Goal: Task Accomplishment & Management: Use online tool/utility

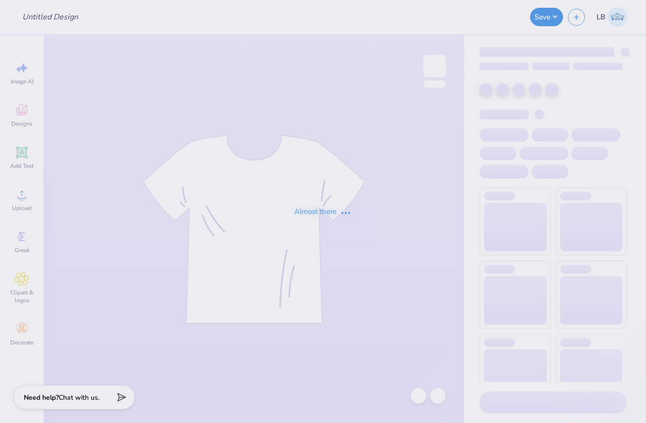
type input "Maybe"
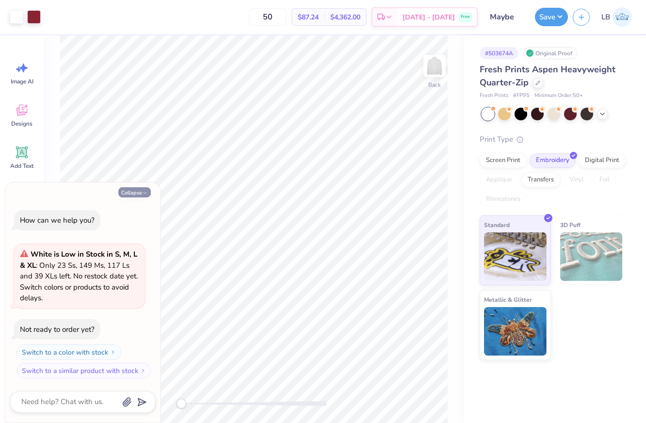
click at [141, 188] on button "Collapse" at bounding box center [134, 192] width 32 height 10
type textarea "x"
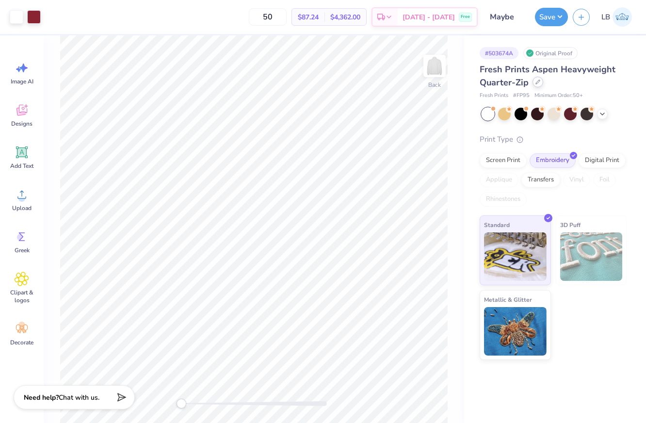
click at [535, 82] on icon at bounding box center [537, 81] width 5 height 5
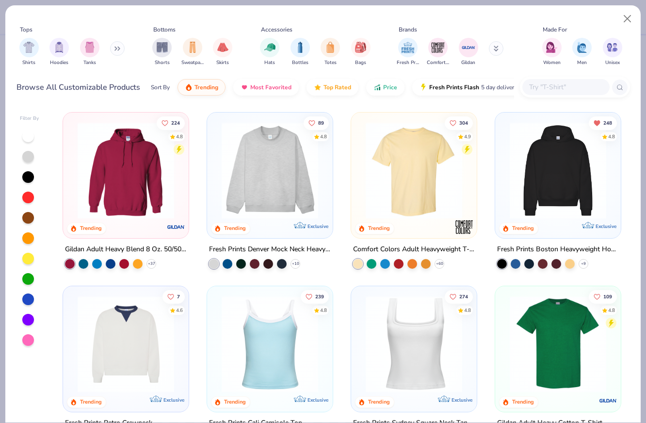
click at [568, 90] on input "text" at bounding box center [565, 86] width 75 height 11
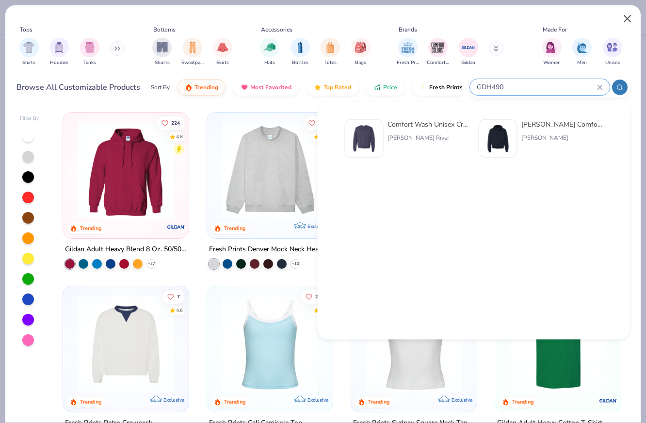
type input "GDH490"
click at [626, 18] on button "Close" at bounding box center [627, 19] width 18 height 18
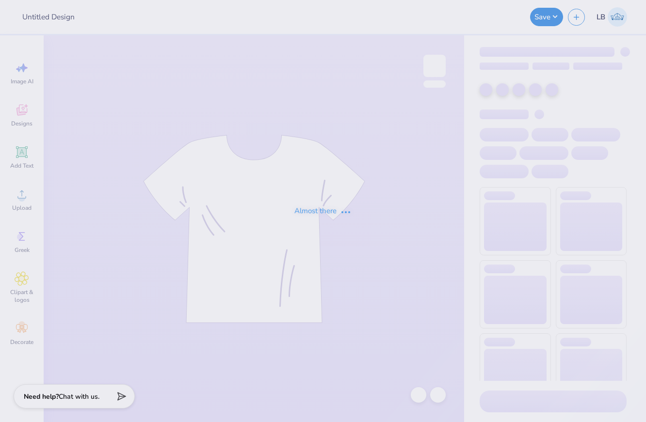
type input "PSU BAR HOODIE"
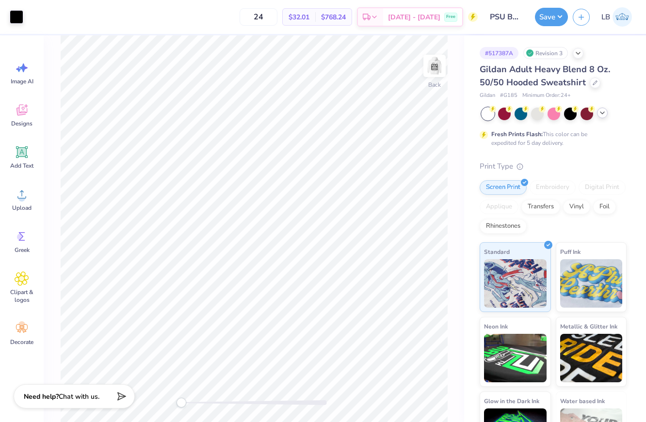
click at [603, 118] on div at bounding box center [602, 113] width 11 height 11
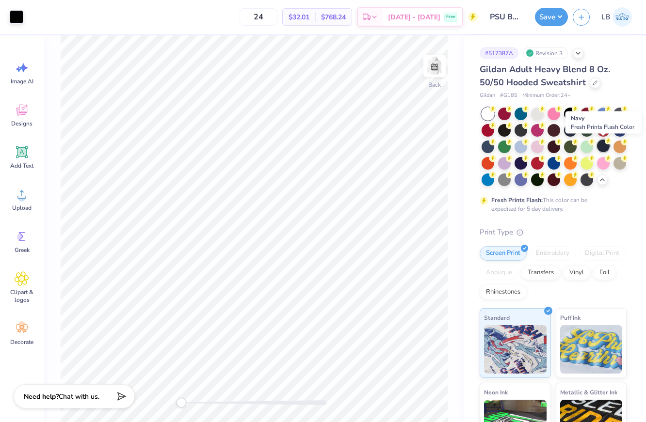
click at [606, 151] on div at bounding box center [603, 146] width 13 height 13
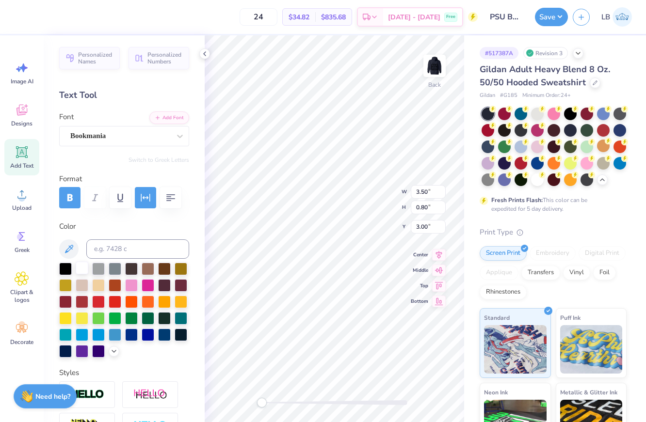
click at [81, 271] on div at bounding box center [82, 268] width 13 height 13
click at [433, 60] on img at bounding box center [434, 66] width 39 height 39
click at [10, 12] on div at bounding box center [17, 16] width 14 height 14
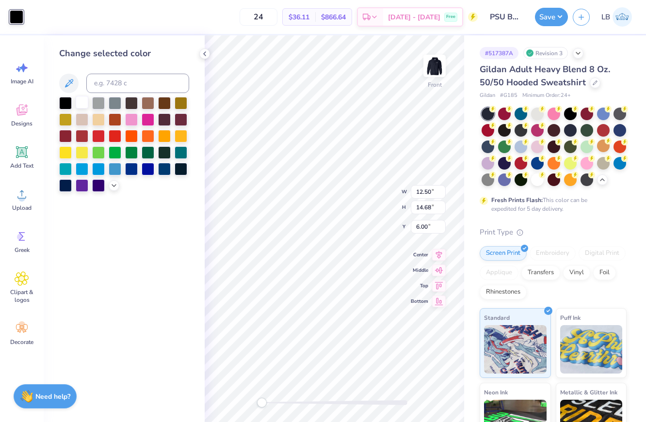
click at [79, 101] on div at bounding box center [82, 102] width 13 height 13
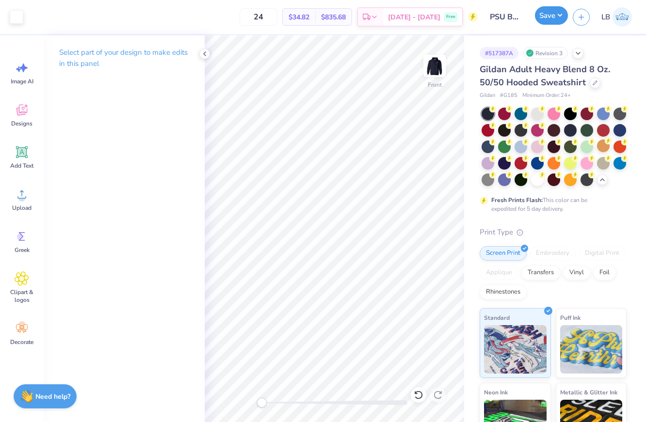
click at [546, 20] on button "Save" at bounding box center [551, 15] width 33 height 18
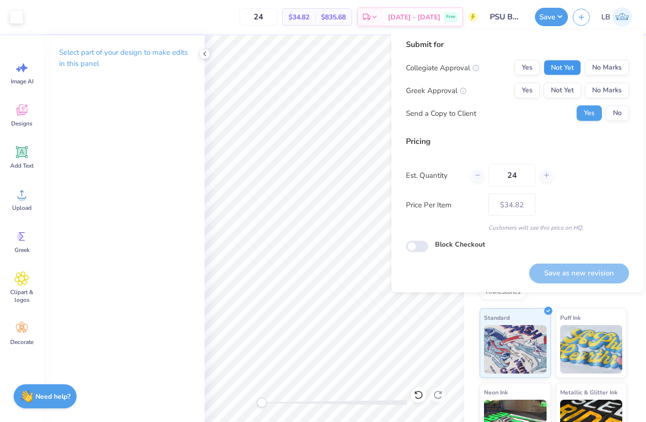
click at [563, 65] on button "Not Yet" at bounding box center [561, 68] width 37 height 16
click at [563, 100] on div "Collegiate Approval Yes Not Yet No Marks Greek Approval Yes Not Yet No Marks Se…" at bounding box center [517, 90] width 223 height 61
click at [572, 88] on button "Not Yet" at bounding box center [561, 91] width 37 height 16
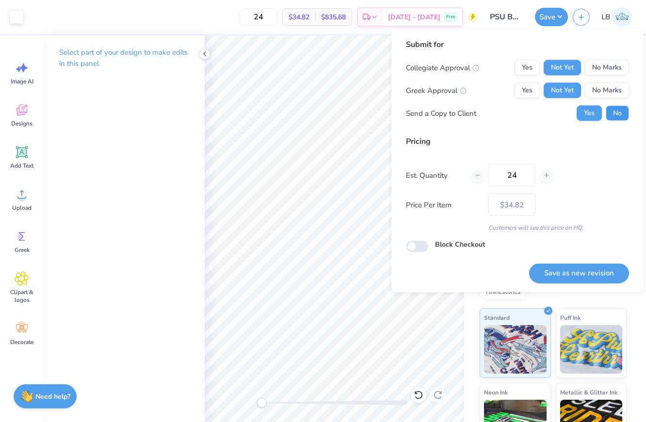
click at [620, 120] on button "No" at bounding box center [616, 114] width 23 height 16
click at [542, 274] on button "Save as new revision" at bounding box center [579, 273] width 100 height 20
type input "$34.82"
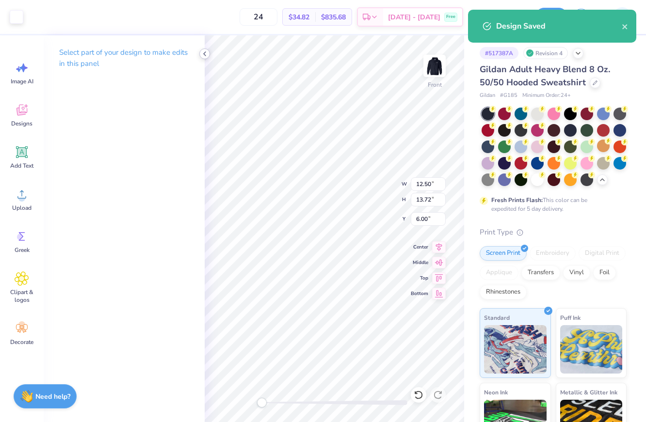
click at [205, 52] on polyline at bounding box center [205, 54] width 2 height 4
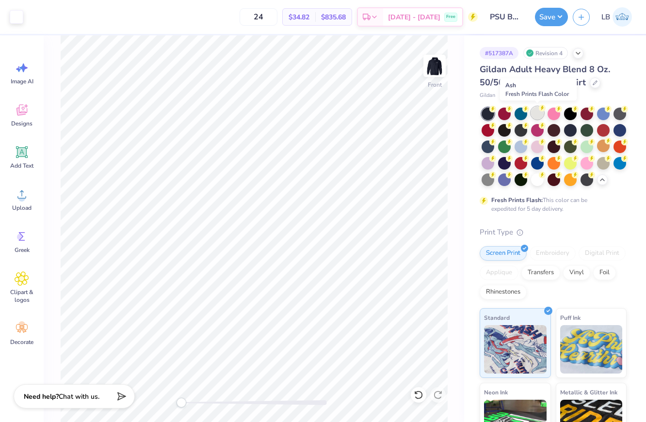
click at [538, 115] on div at bounding box center [537, 113] width 13 height 13
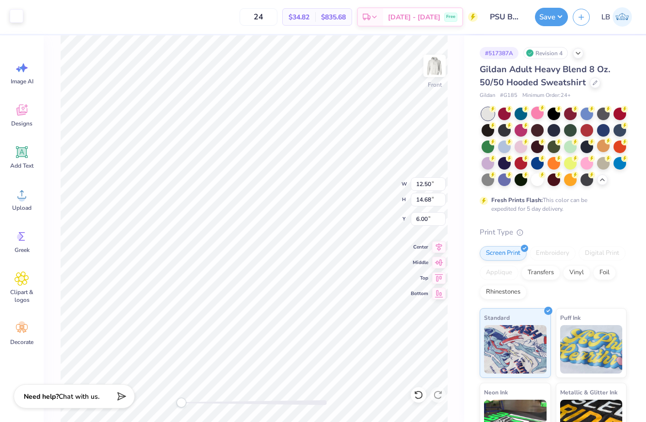
click at [18, 18] on div at bounding box center [17, 16] width 14 height 14
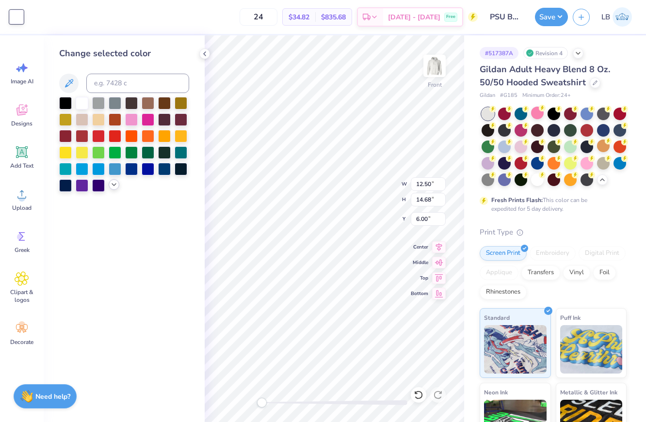
click at [114, 186] on icon at bounding box center [114, 185] width 8 height 8
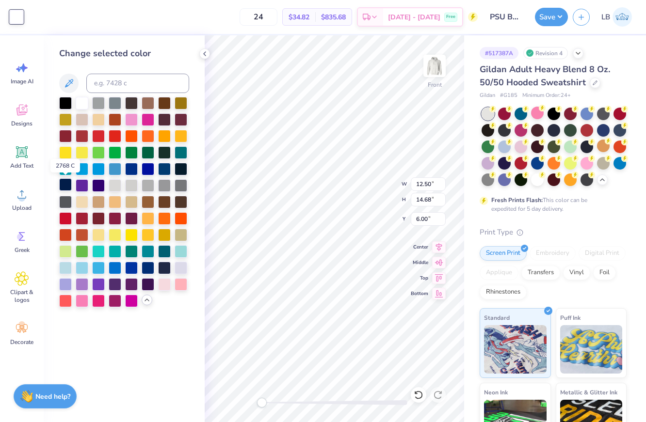
click at [63, 189] on div at bounding box center [65, 184] width 13 height 13
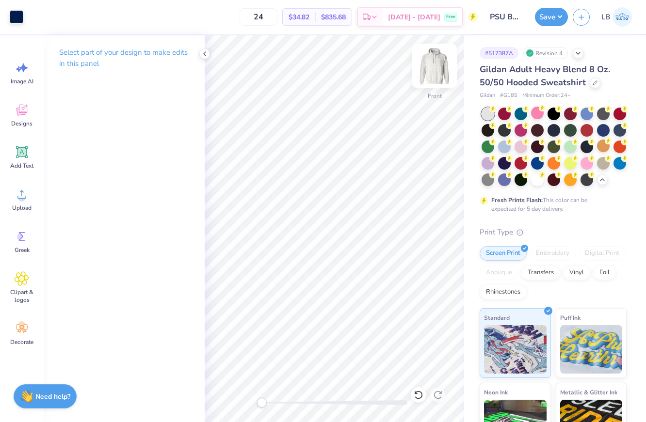
click at [445, 60] on img at bounding box center [434, 66] width 39 height 39
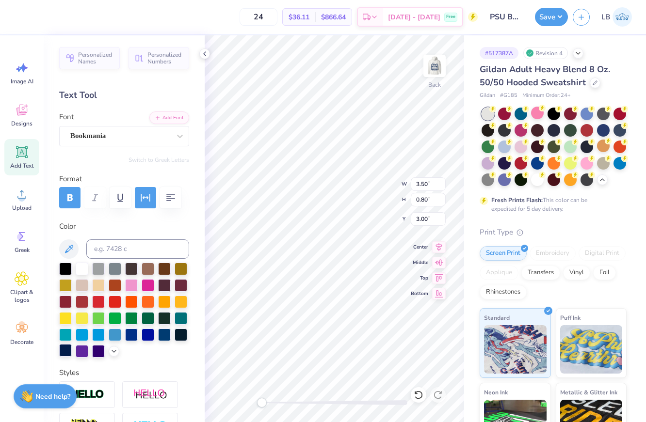
click at [64, 357] on div at bounding box center [65, 350] width 13 height 13
click at [542, 12] on button "Save" at bounding box center [551, 15] width 33 height 18
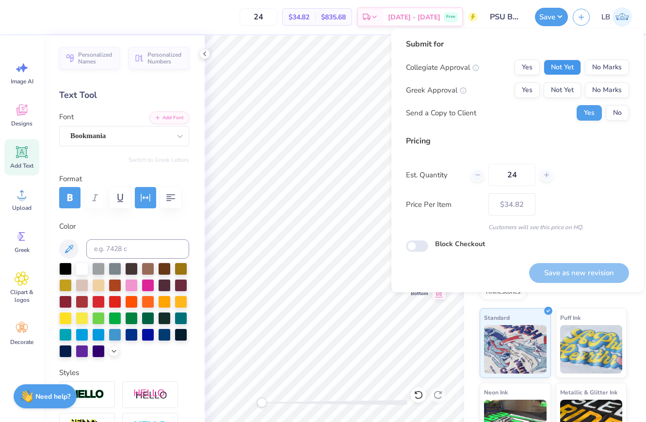
click at [572, 66] on button "Not Yet" at bounding box center [561, 68] width 37 height 16
click at [572, 85] on button "Not Yet" at bounding box center [561, 90] width 37 height 16
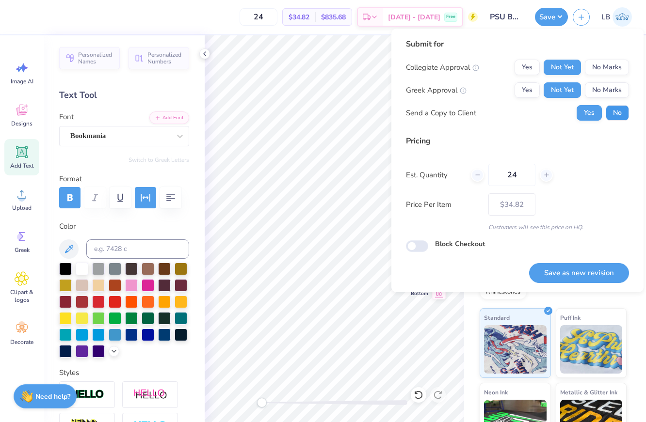
click at [615, 117] on button "No" at bounding box center [616, 113] width 23 height 16
click at [569, 271] on button "Save as new revision" at bounding box center [579, 273] width 100 height 20
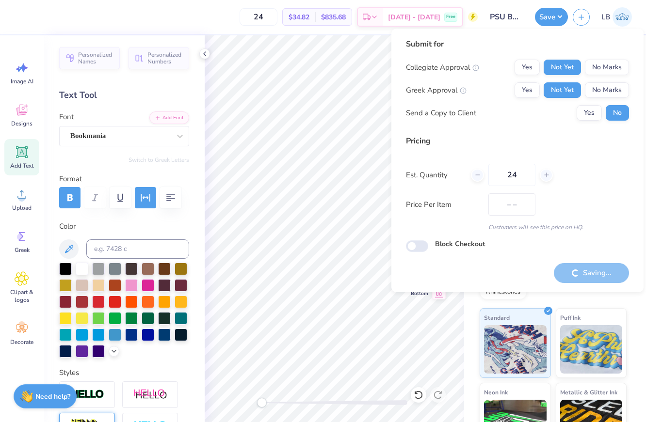
type input "$34.82"
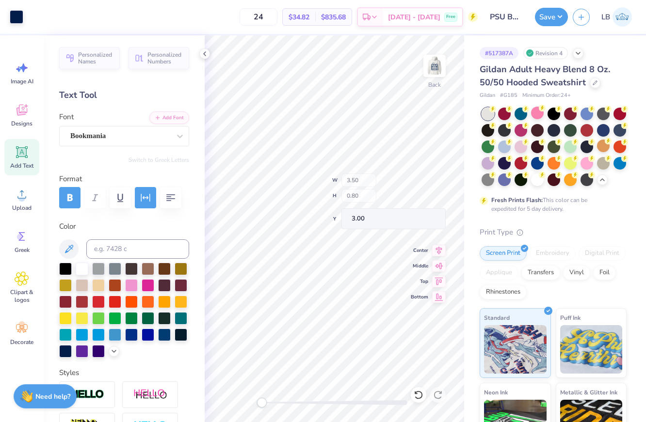
click at [523, 149] on div "Pricing Est. Quantity 24 Price Per Item $34.82 Customers will see this price on…" at bounding box center [517, 185] width 223 height 96
click at [518, 145] on div at bounding box center [520, 146] width 13 height 13
click at [204, 53] on polyline at bounding box center [205, 54] width 2 height 4
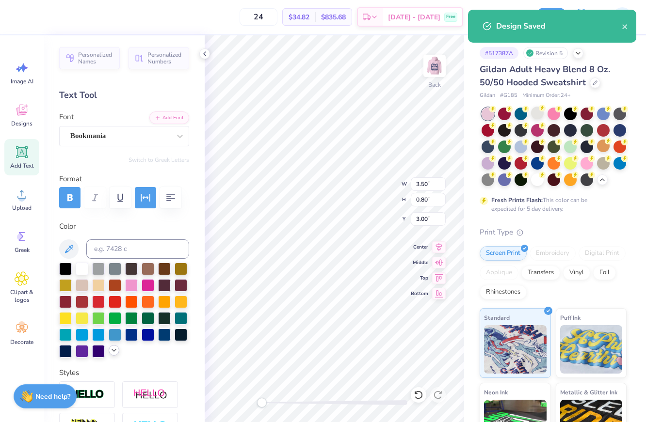
click at [113, 352] on icon at bounding box center [114, 351] width 8 height 8
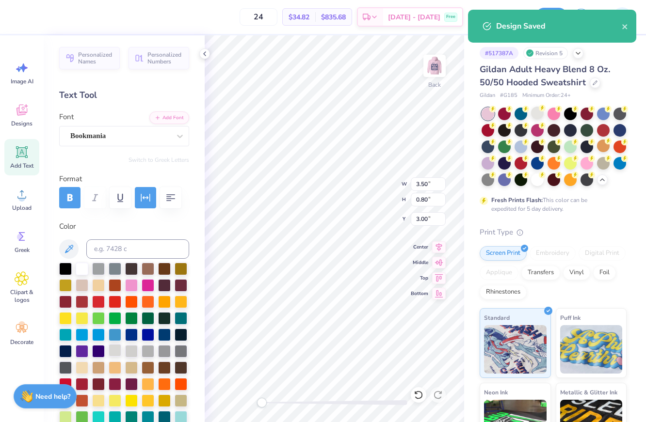
click at [115, 349] on div at bounding box center [115, 350] width 13 height 13
click at [126, 350] on div at bounding box center [131, 350] width 13 height 13
click at [132, 351] on div at bounding box center [131, 350] width 13 height 13
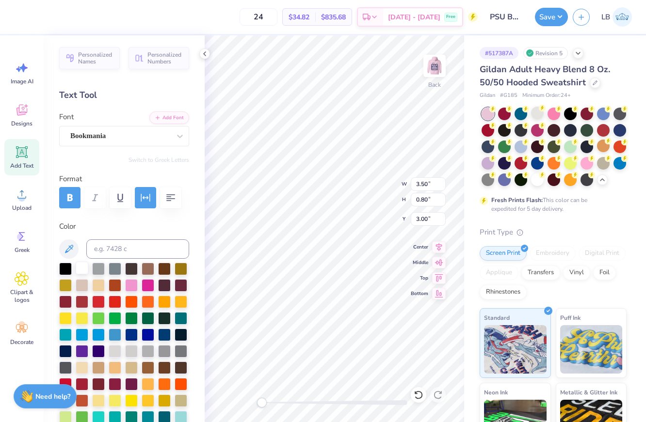
click at [80, 268] on div at bounding box center [82, 268] width 13 height 13
click at [428, 65] on img at bounding box center [434, 66] width 39 height 39
click at [80, 268] on div at bounding box center [82, 268] width 13 height 13
click at [83, 270] on div at bounding box center [82, 268] width 13 height 13
click at [13, 18] on div at bounding box center [17, 16] width 14 height 14
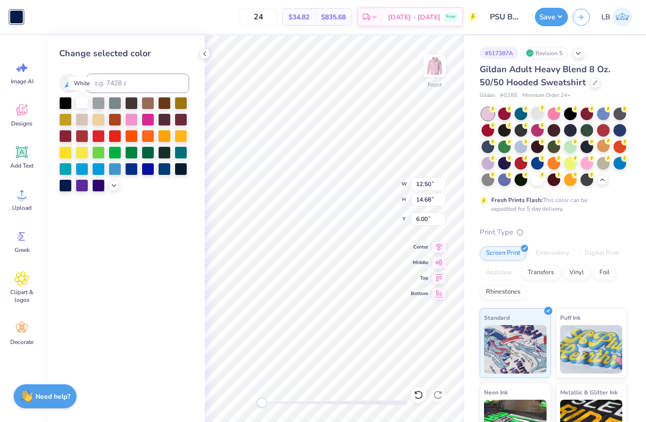
click at [84, 103] on div at bounding box center [82, 102] width 13 height 13
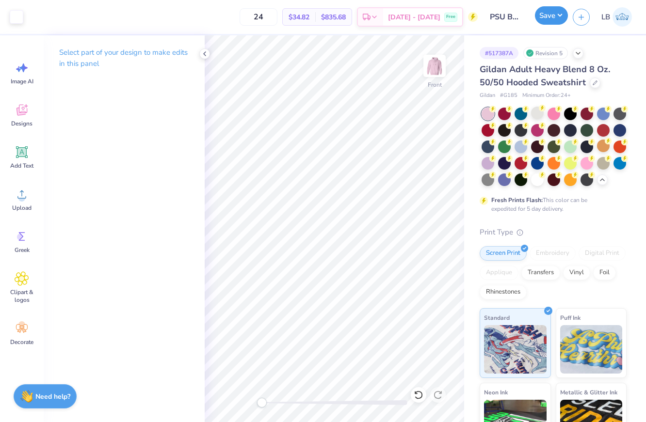
click at [550, 17] on button "Save" at bounding box center [551, 15] width 33 height 18
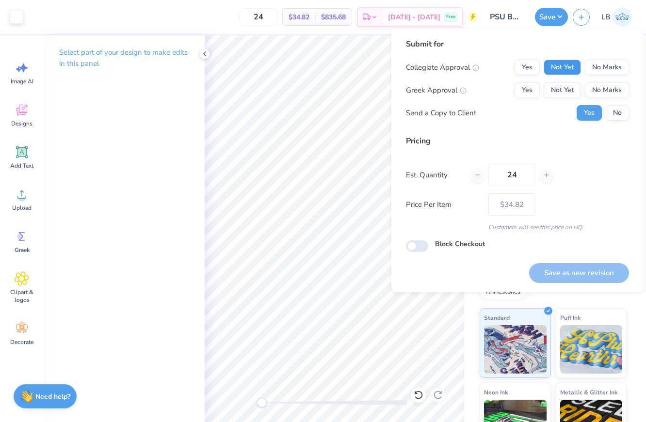
click at [562, 71] on button "Not Yet" at bounding box center [561, 68] width 37 height 16
click at [562, 85] on button "Not Yet" at bounding box center [561, 90] width 37 height 16
click at [606, 107] on button "No" at bounding box center [616, 113] width 23 height 16
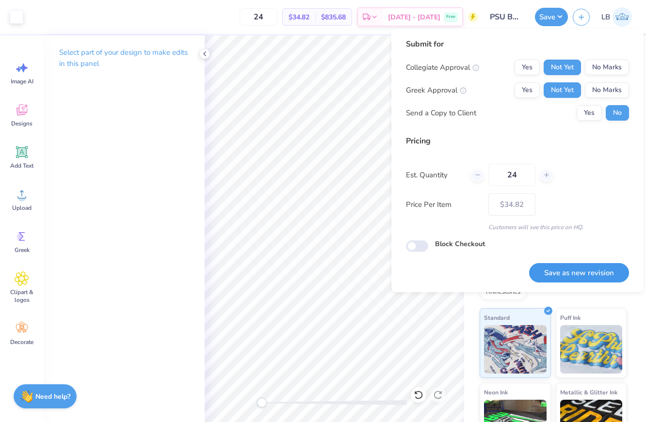
click at [582, 275] on button "Save as new revision" at bounding box center [579, 273] width 100 height 20
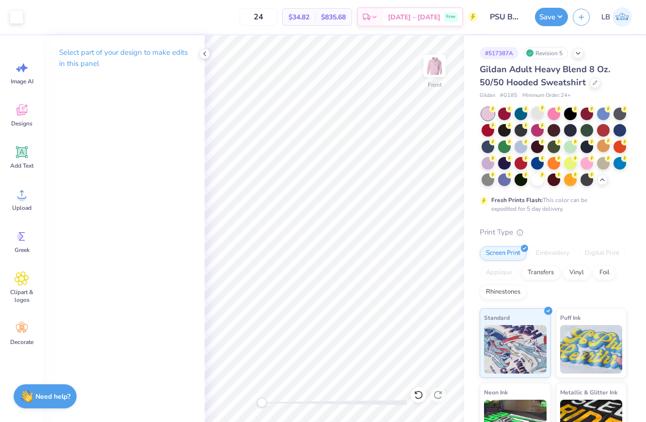
type input "$34.82"
click at [492, 162] on div at bounding box center [487, 162] width 13 height 13
click at [486, 167] on div at bounding box center [487, 162] width 13 height 13
click at [489, 165] on div at bounding box center [487, 162] width 13 height 13
click at [206, 55] on icon at bounding box center [205, 54] width 8 height 8
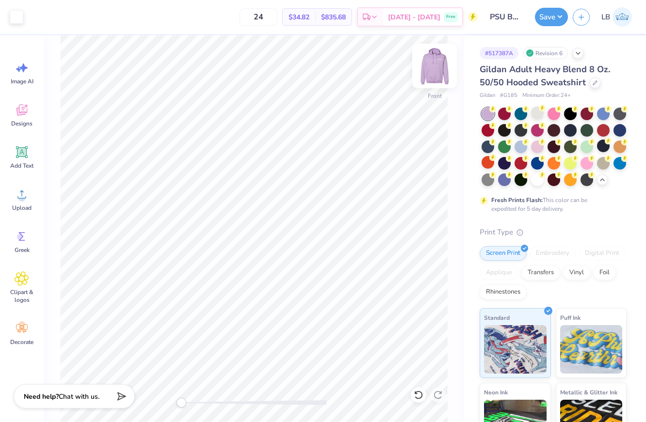
click at [435, 65] on img at bounding box center [434, 66] width 39 height 39
click at [449, 66] on div "Back" at bounding box center [254, 228] width 420 height 387
click at [427, 66] on img at bounding box center [434, 66] width 39 height 39
click at [554, 113] on div at bounding box center [553, 113] width 13 height 13
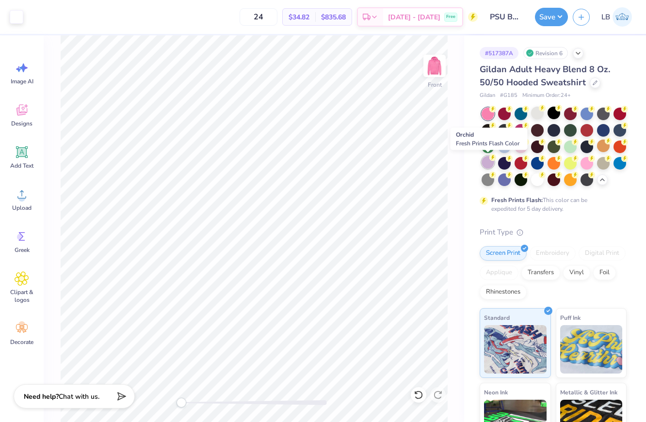
click at [488, 160] on div at bounding box center [487, 162] width 13 height 13
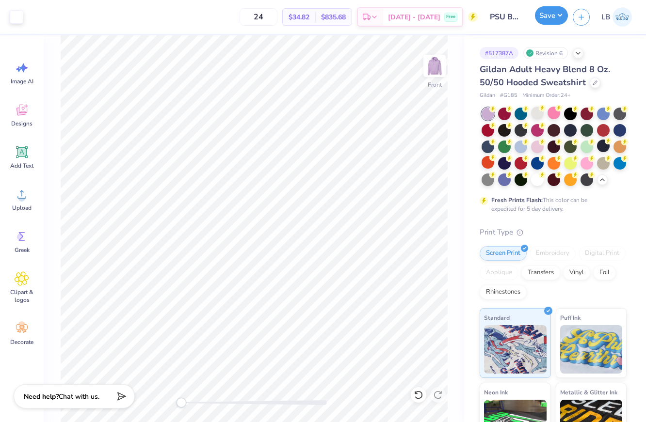
click at [547, 15] on button "Save" at bounding box center [551, 15] width 33 height 18
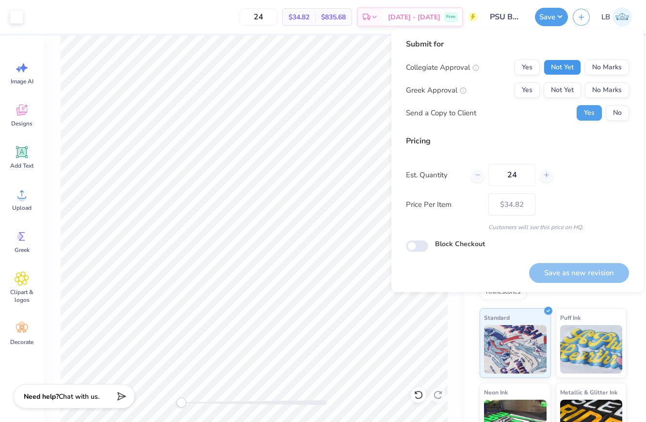
click at [572, 65] on button "Not Yet" at bounding box center [561, 68] width 37 height 16
click at [572, 84] on button "Not Yet" at bounding box center [561, 90] width 37 height 16
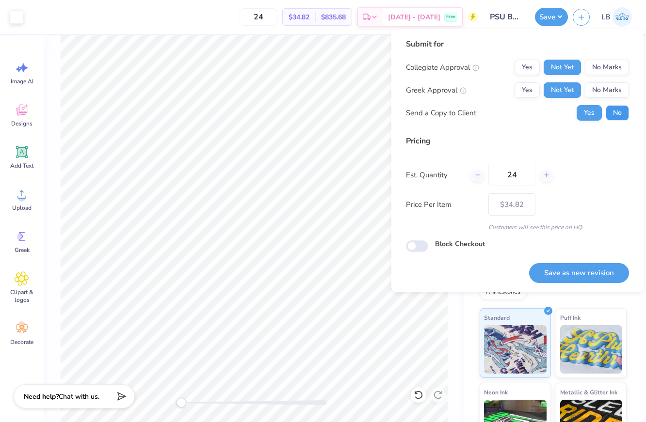
click at [619, 115] on button "No" at bounding box center [616, 113] width 23 height 16
click at [569, 276] on button "Save as new revision" at bounding box center [579, 273] width 100 height 20
type input "$34.82"
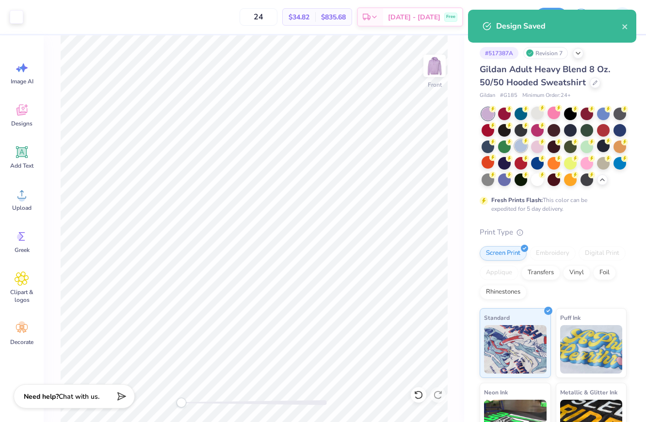
click at [522, 146] on div at bounding box center [520, 146] width 13 height 13
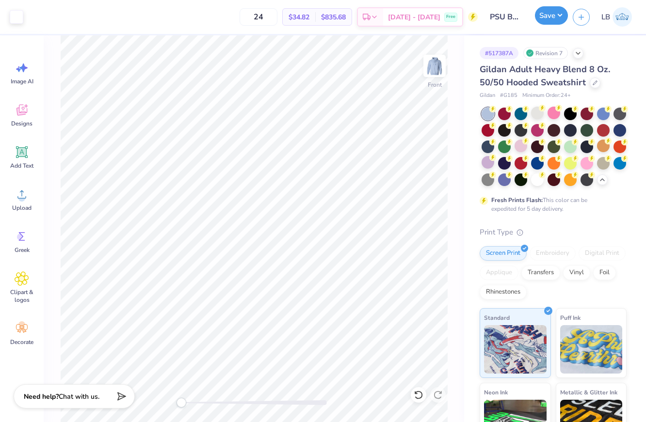
click at [547, 15] on button "Save" at bounding box center [551, 15] width 33 height 18
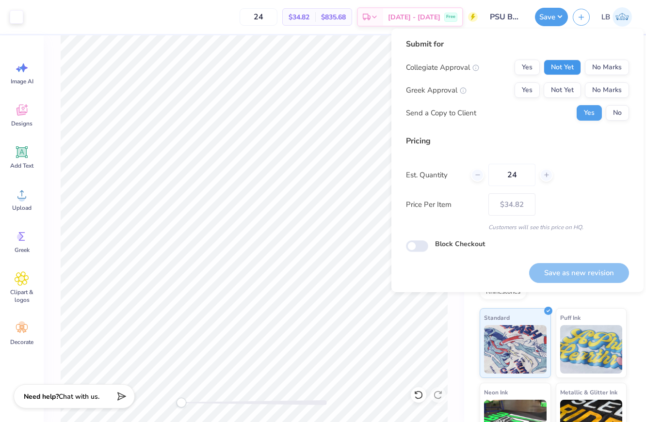
click at [557, 62] on button "Not Yet" at bounding box center [561, 68] width 37 height 16
click at [557, 83] on button "Not Yet" at bounding box center [561, 90] width 37 height 16
drag, startPoint x: 614, startPoint y: 113, endPoint x: 606, endPoint y: 122, distance: 11.0
click at [614, 114] on button "No" at bounding box center [616, 113] width 23 height 16
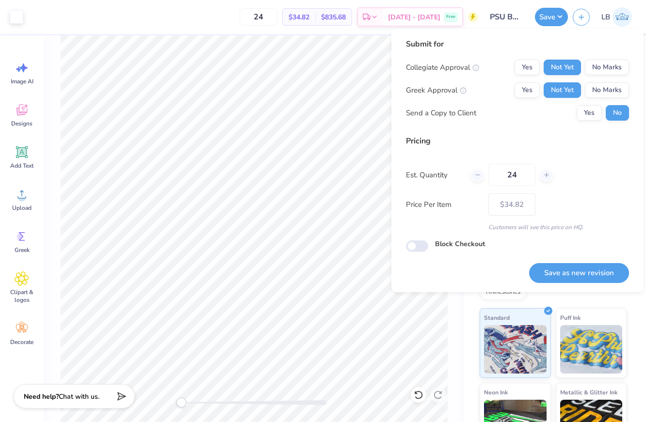
click at [564, 259] on div "Save as new revision" at bounding box center [579, 267] width 100 height 31
click at [564, 268] on button "Save as new revision" at bounding box center [579, 273] width 100 height 20
type input "$34.82"
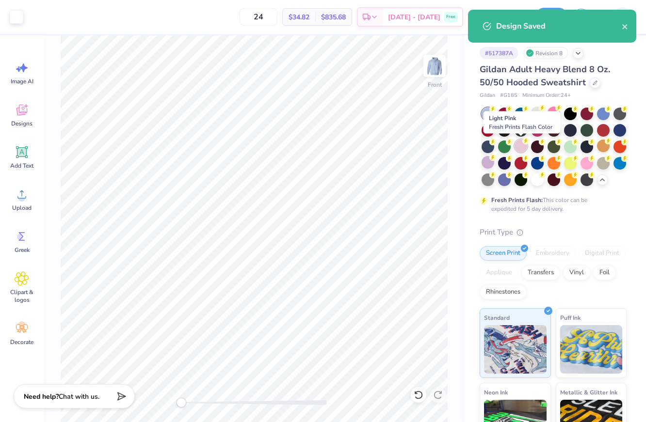
click at [524, 148] on div at bounding box center [520, 146] width 13 height 13
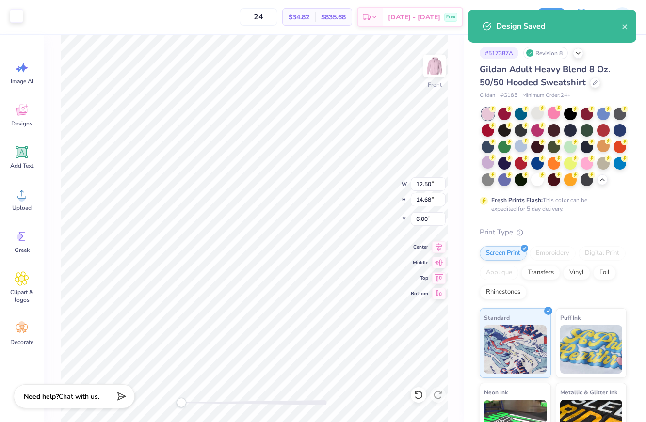
click at [19, 16] on div at bounding box center [17, 16] width 14 height 14
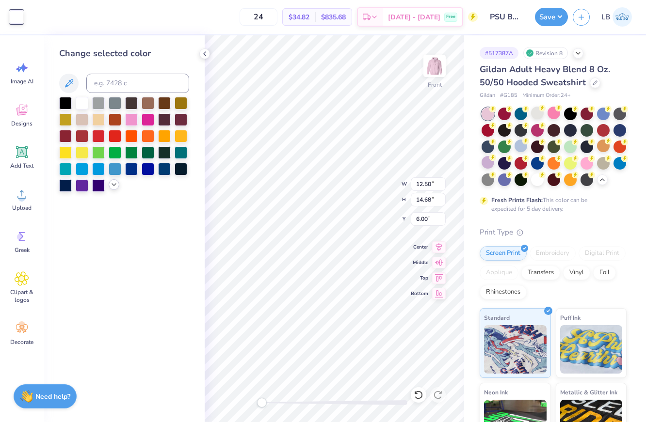
click at [115, 184] on icon at bounding box center [114, 185] width 8 height 8
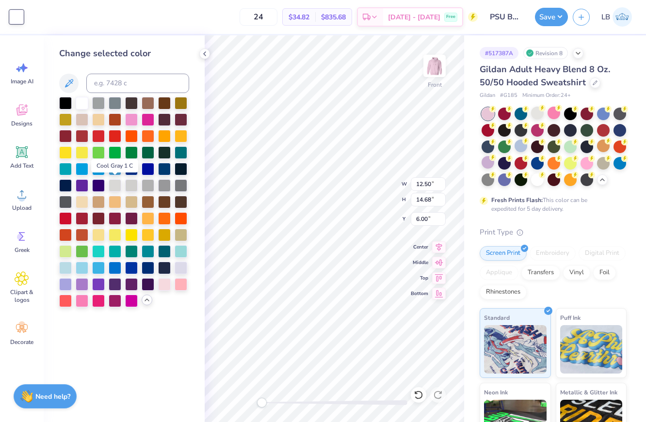
drag, startPoint x: 115, startPoint y: 185, endPoint x: 201, endPoint y: 97, distance: 123.1
click at [115, 185] on div at bounding box center [115, 185] width 13 height 13
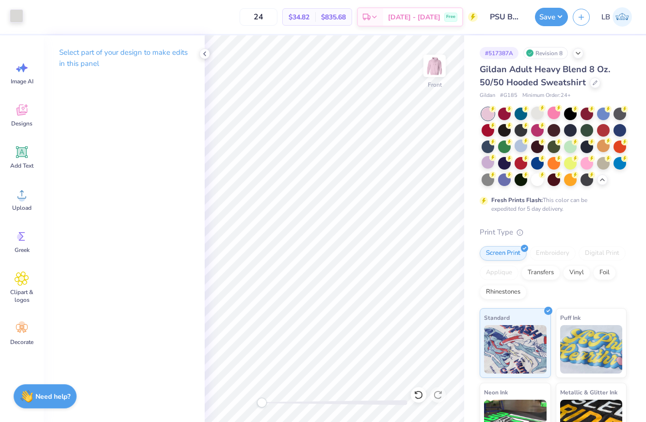
click at [18, 15] on div at bounding box center [17, 16] width 14 height 14
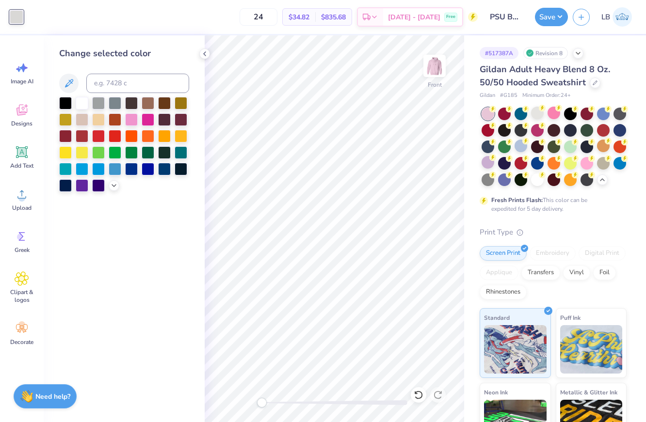
click at [83, 99] on div at bounding box center [82, 103] width 13 height 13
click at [595, 85] on div at bounding box center [594, 82] width 11 height 11
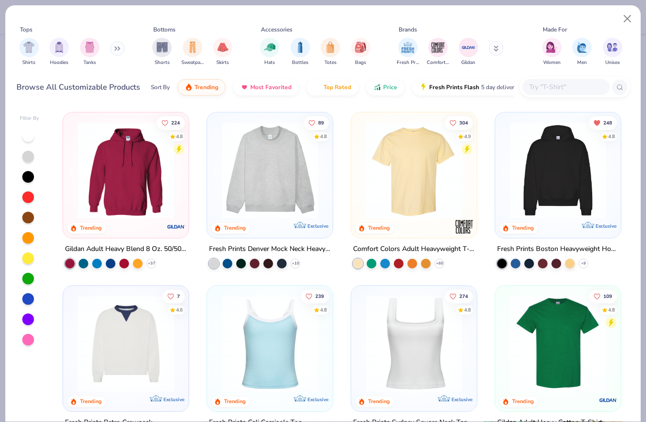
click at [533, 89] on input "text" at bounding box center [565, 86] width 75 height 11
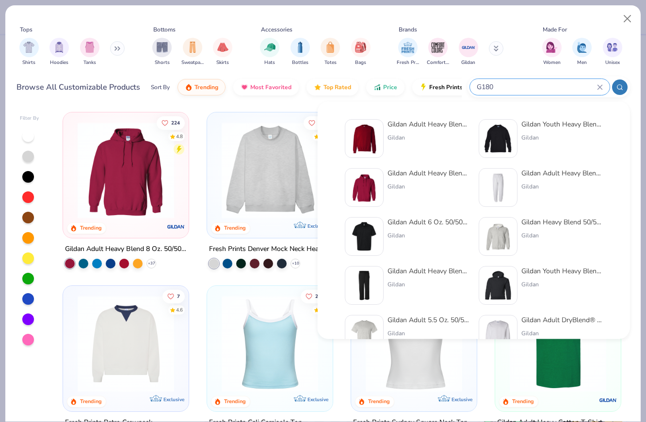
type input "G180"
click at [423, 121] on div "Gildan Adult Heavy Blend Adult 8 Oz. 50/50 Fleece Crew" at bounding box center [427, 124] width 81 height 10
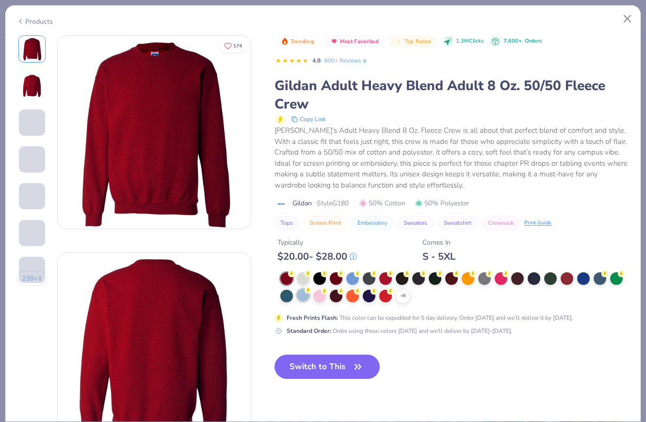
click at [309, 296] on div at bounding box center [303, 295] width 13 height 13
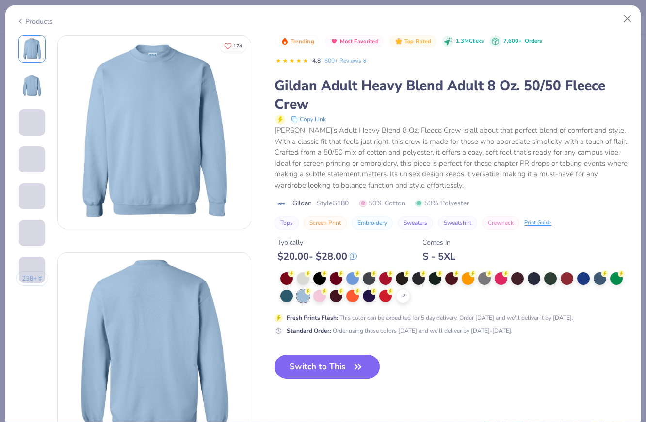
click at [332, 363] on button "Switch to This" at bounding box center [326, 367] width 105 height 24
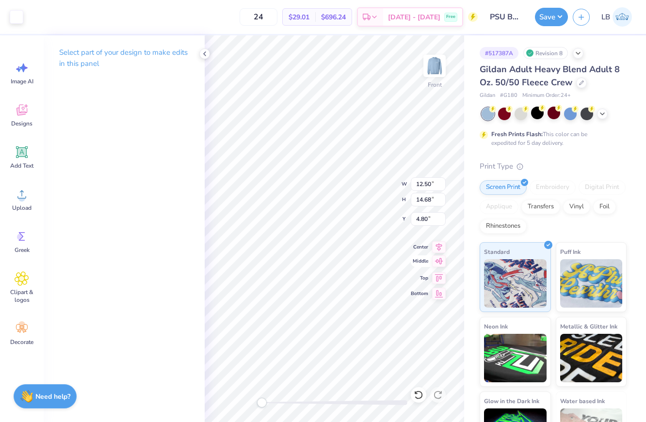
click at [441, 258] on icon at bounding box center [439, 261] width 8 height 6
click at [441, 242] on icon at bounding box center [439, 246] width 14 height 12
type input "3.59"
click at [430, 67] on img at bounding box center [434, 66] width 39 height 39
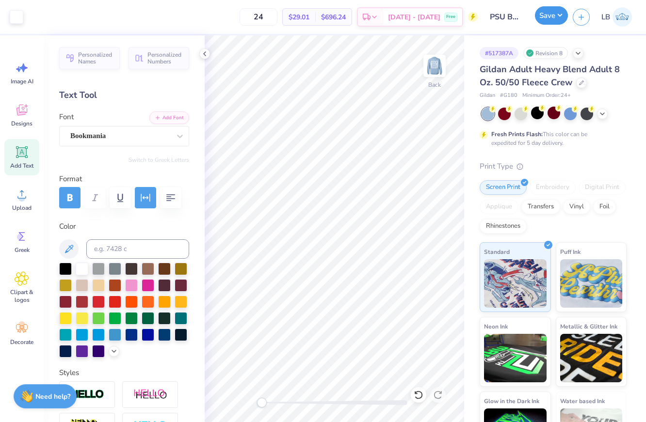
click at [548, 14] on button "Save" at bounding box center [551, 15] width 33 height 18
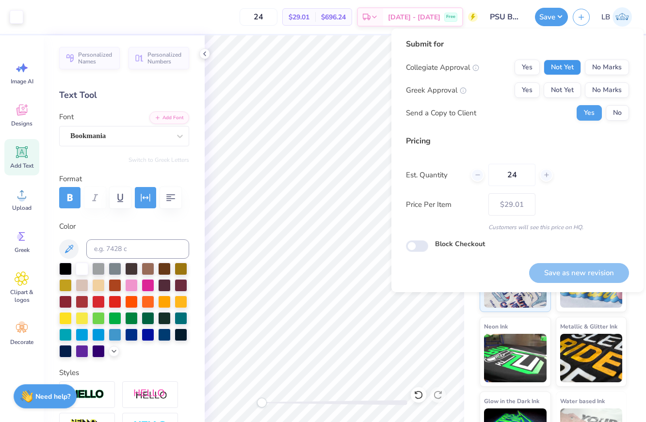
click at [575, 64] on button "Not Yet" at bounding box center [561, 68] width 37 height 16
click at [575, 85] on button "Not Yet" at bounding box center [561, 90] width 37 height 16
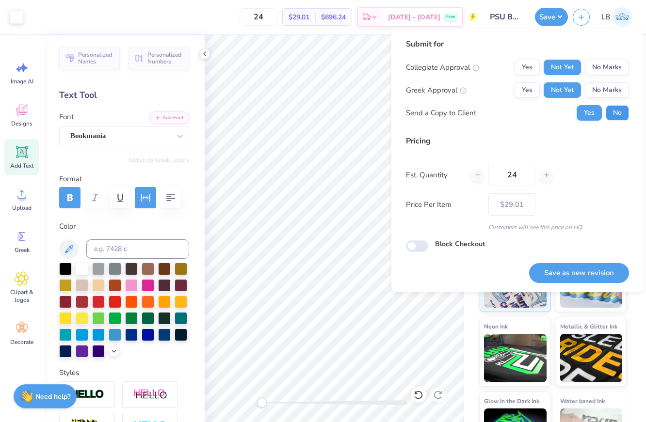
click at [619, 108] on button "No" at bounding box center [616, 113] width 23 height 16
click at [581, 270] on button "Save as new revision" at bounding box center [579, 273] width 100 height 20
type input "$29.01"
click at [206, 53] on icon at bounding box center [205, 54] width 8 height 8
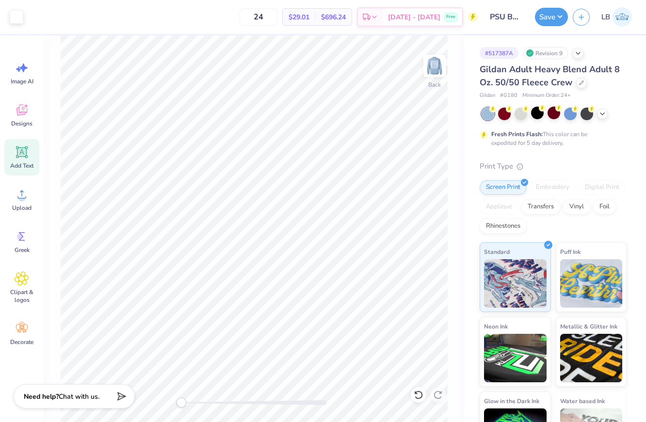
click at [435, 62] on img at bounding box center [434, 65] width 19 height 19
click at [603, 114] on icon at bounding box center [602, 113] width 8 height 8
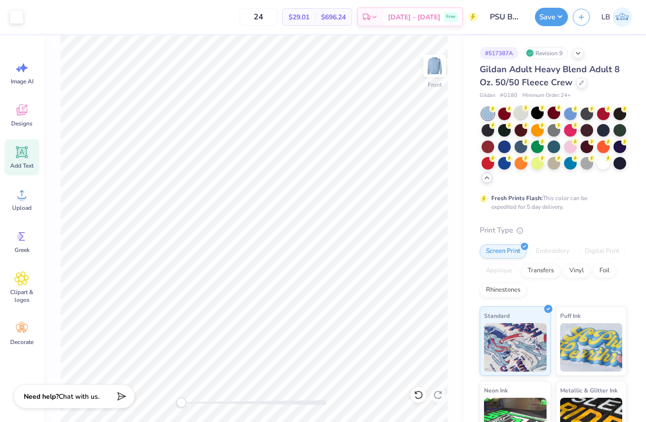
click at [526, 115] on div at bounding box center [520, 113] width 13 height 13
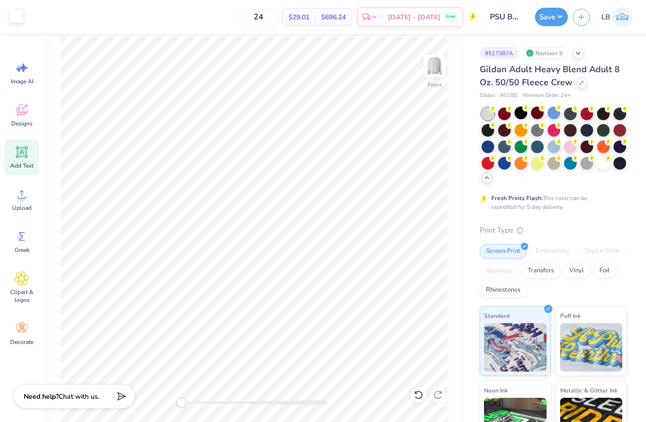
click at [22, 16] on div at bounding box center [17, 16] width 14 height 14
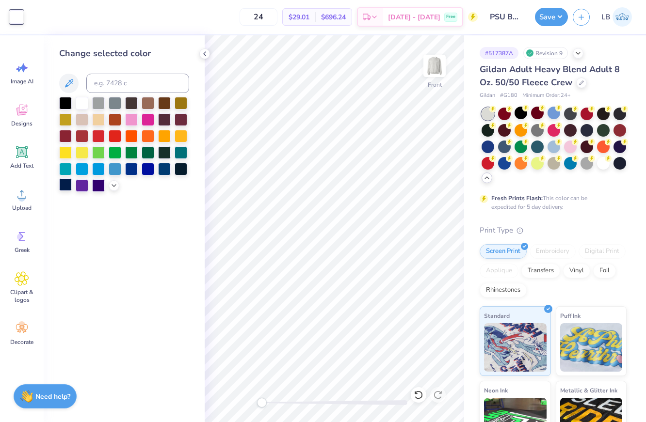
click at [67, 185] on div at bounding box center [65, 184] width 13 height 13
click at [437, 60] on img at bounding box center [434, 66] width 39 height 39
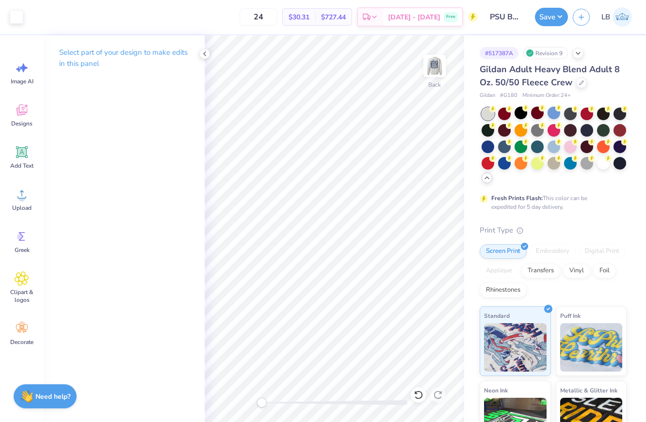
click at [20, 6] on div "Art colors" at bounding box center [11, 17] width 23 height 34
click at [19, 12] on div at bounding box center [17, 16] width 14 height 14
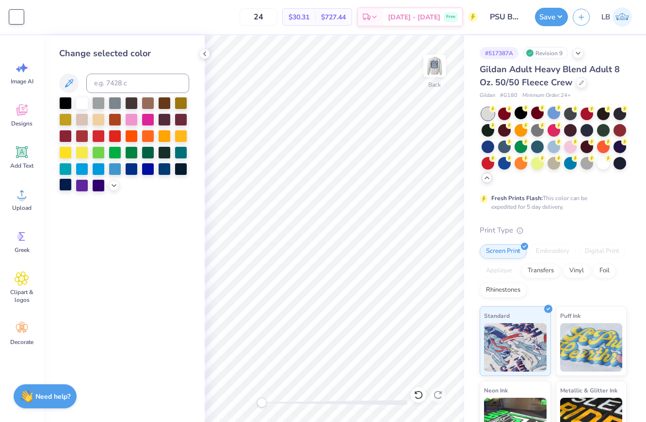
click at [64, 187] on div at bounding box center [65, 184] width 13 height 13
click at [539, 20] on button "Save" at bounding box center [551, 15] width 33 height 18
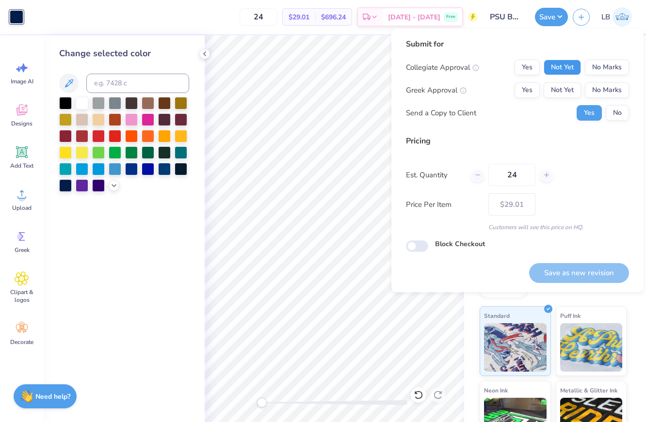
click at [567, 72] on button "Not Yet" at bounding box center [561, 68] width 37 height 16
drag, startPoint x: 567, startPoint y: 80, endPoint x: 567, endPoint y: 89, distance: 8.2
click at [567, 89] on button "Not Yet" at bounding box center [561, 90] width 37 height 16
click at [603, 111] on div "Yes No" at bounding box center [602, 113] width 52 height 16
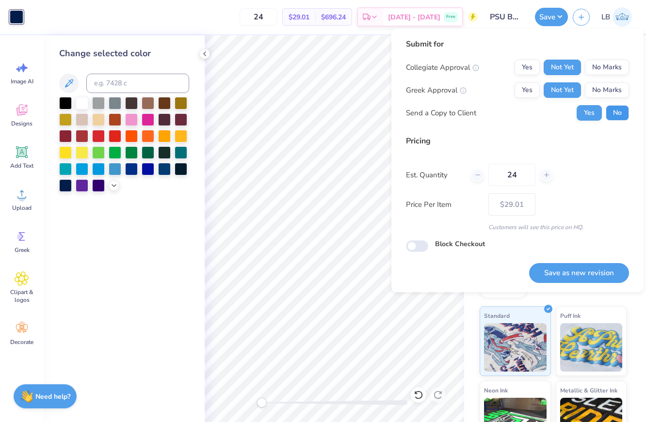
click at [613, 117] on button "No" at bounding box center [616, 113] width 23 height 16
click at [577, 270] on button "Save as new revision" at bounding box center [579, 273] width 100 height 20
type input "$29.01"
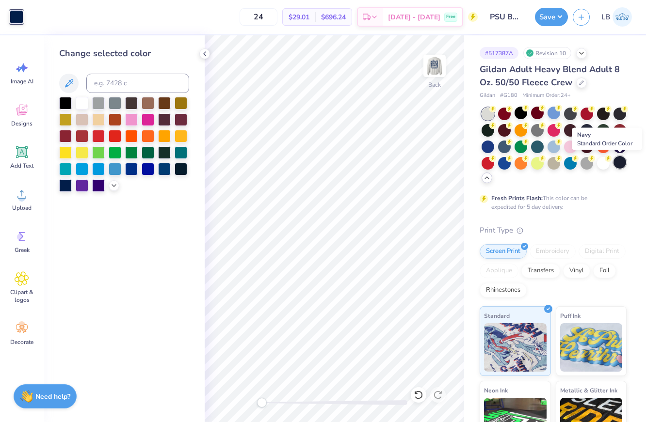
click at [613, 164] on div at bounding box center [619, 162] width 13 height 13
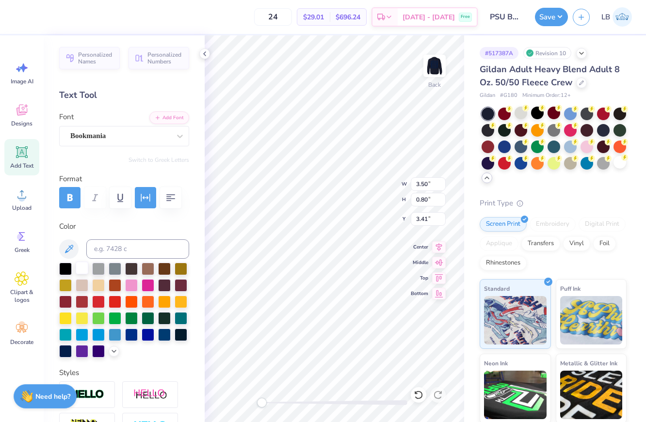
click at [80, 270] on div at bounding box center [82, 268] width 13 height 13
click at [430, 63] on img at bounding box center [434, 66] width 39 height 39
type input "3.19"
type input "0.73"
type input "8.66"
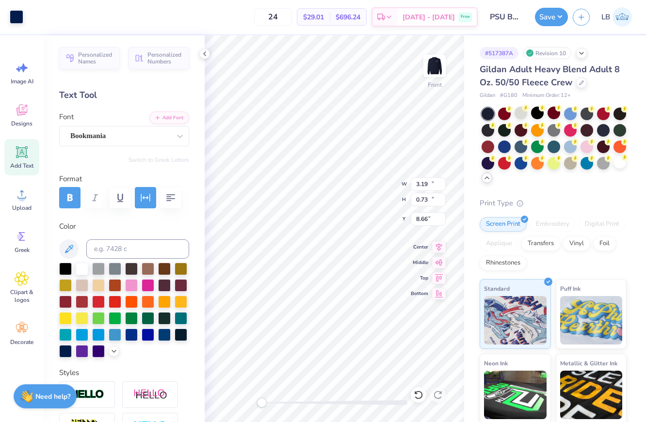
type input "12.50"
type input "13.72"
type input "3.59"
click at [16, 15] on div at bounding box center [17, 16] width 14 height 14
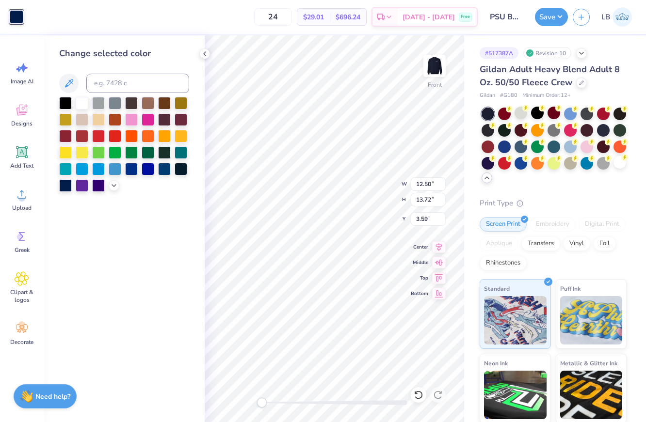
click at [81, 101] on div at bounding box center [82, 103] width 13 height 13
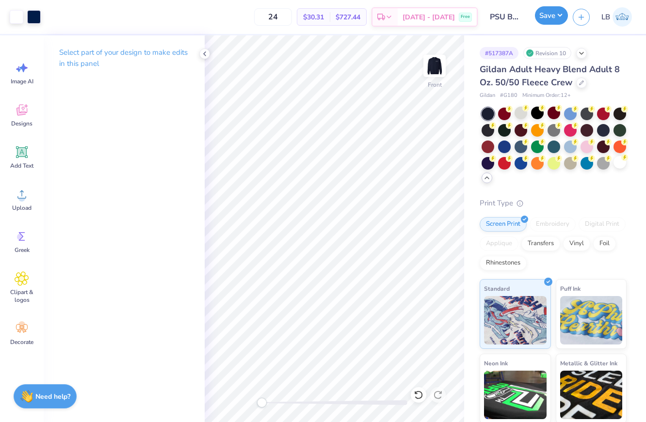
click at [541, 23] on button "Save" at bounding box center [551, 15] width 33 height 18
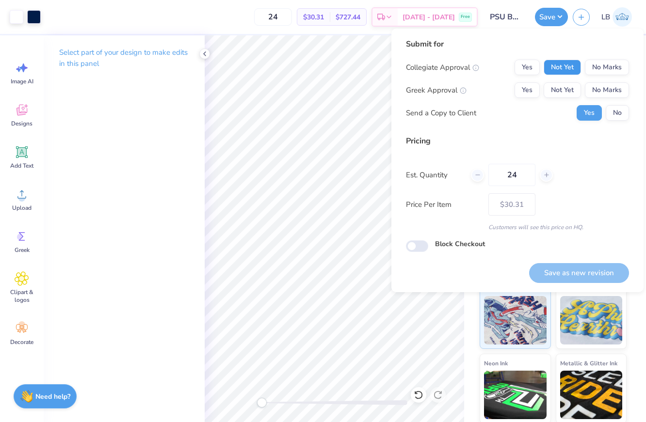
click at [552, 70] on button "Not Yet" at bounding box center [561, 68] width 37 height 16
click at [554, 89] on button "Not Yet" at bounding box center [561, 90] width 37 height 16
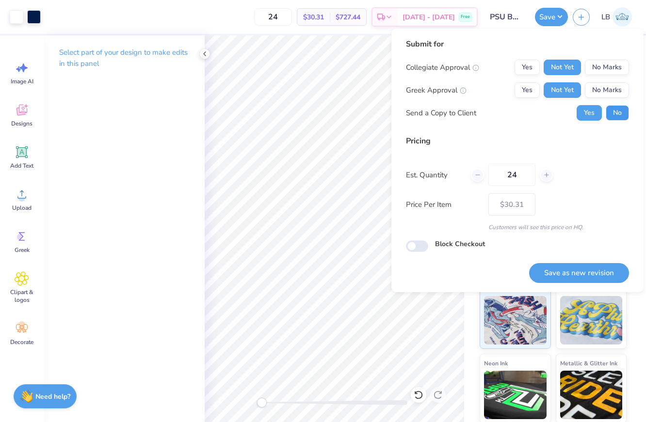
click at [617, 120] on button "No" at bounding box center [616, 113] width 23 height 16
click at [584, 273] on button "Save as new revision" at bounding box center [579, 273] width 100 height 20
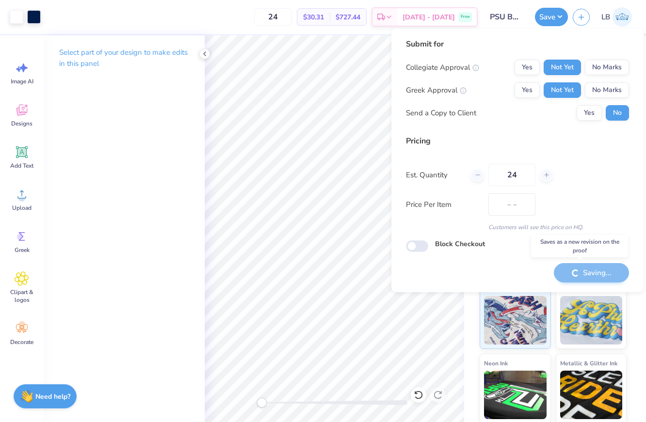
type input "$30.31"
checkbox input "true"
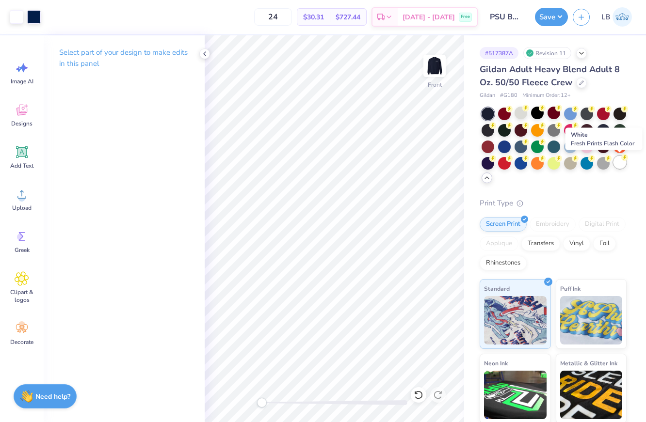
click at [620, 164] on div at bounding box center [619, 162] width 13 height 13
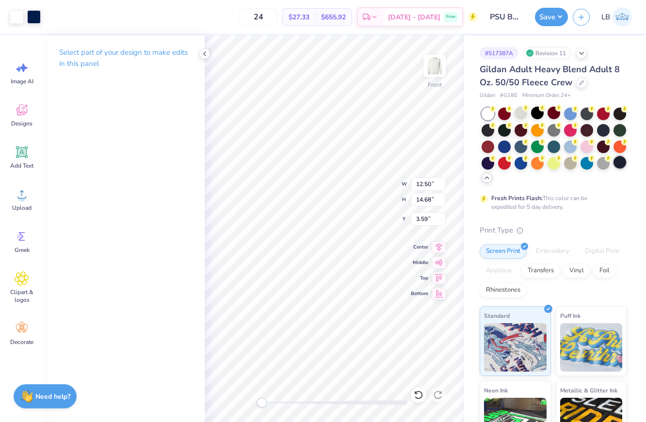
click at [620, 161] on div at bounding box center [619, 162] width 13 height 13
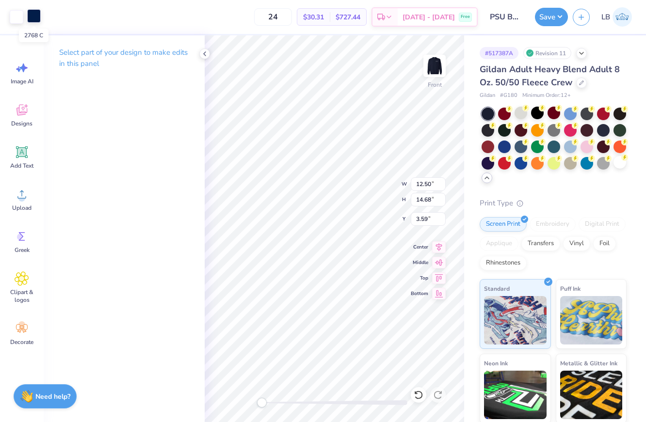
click at [35, 14] on div at bounding box center [34, 16] width 14 height 14
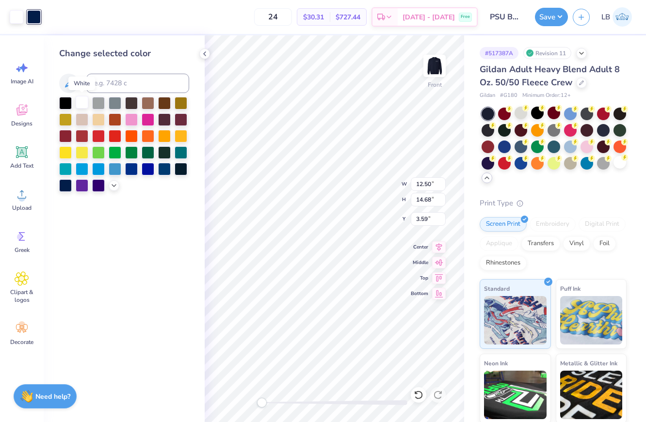
click at [82, 101] on div at bounding box center [82, 102] width 13 height 13
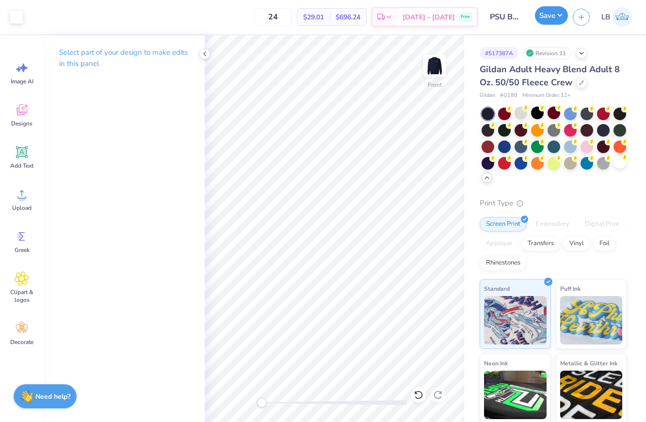
click at [544, 13] on button "Save" at bounding box center [551, 15] width 33 height 18
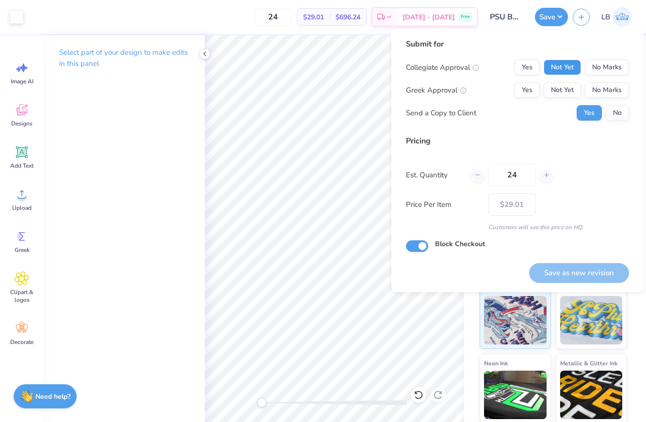
click at [563, 69] on button "Not Yet" at bounding box center [561, 68] width 37 height 16
click at [563, 86] on button "Not Yet" at bounding box center [561, 90] width 37 height 16
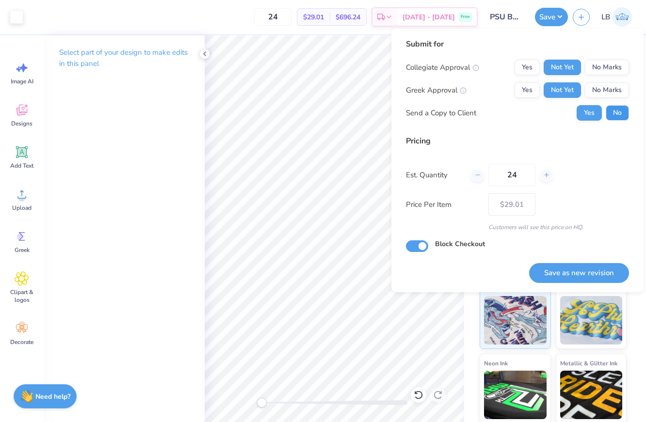
click at [612, 120] on button "No" at bounding box center [616, 113] width 23 height 16
click at [563, 273] on button "Save as new revision" at bounding box center [579, 273] width 100 height 20
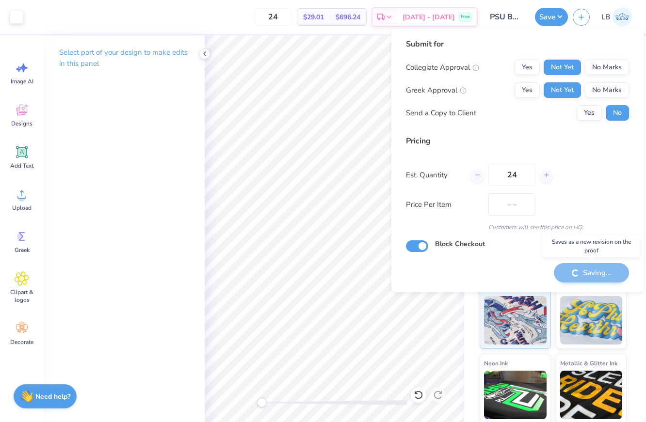
type input "$29.01"
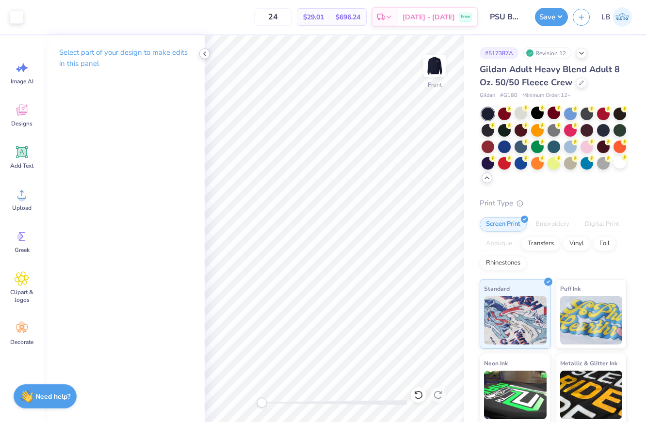
click at [205, 54] on polyline at bounding box center [205, 54] width 2 height 4
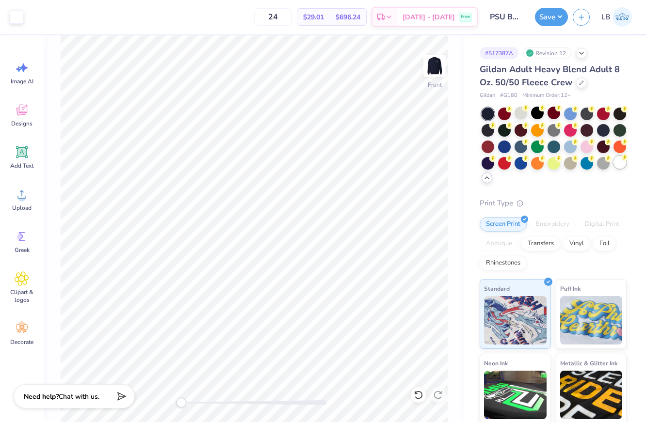
click at [619, 162] on div at bounding box center [619, 162] width 13 height 13
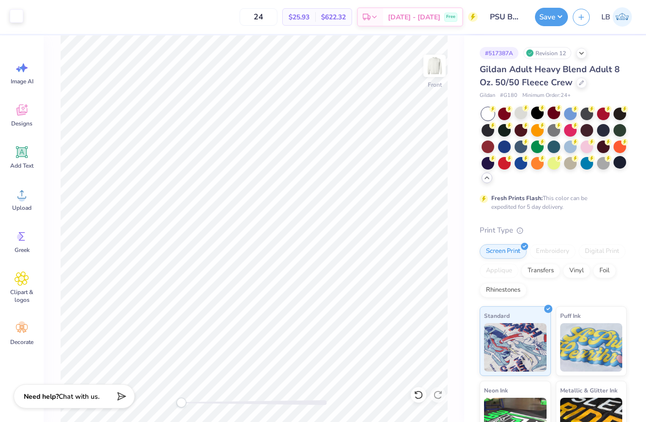
click at [12, 20] on div at bounding box center [17, 16] width 14 height 14
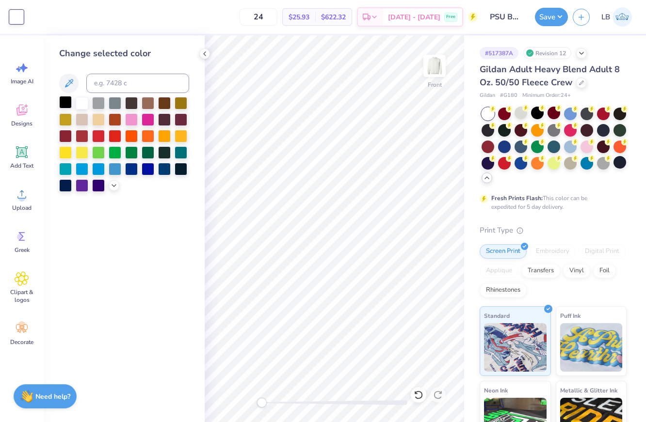
click at [64, 102] on div at bounding box center [65, 102] width 13 height 13
click at [437, 64] on img at bounding box center [434, 65] width 19 height 19
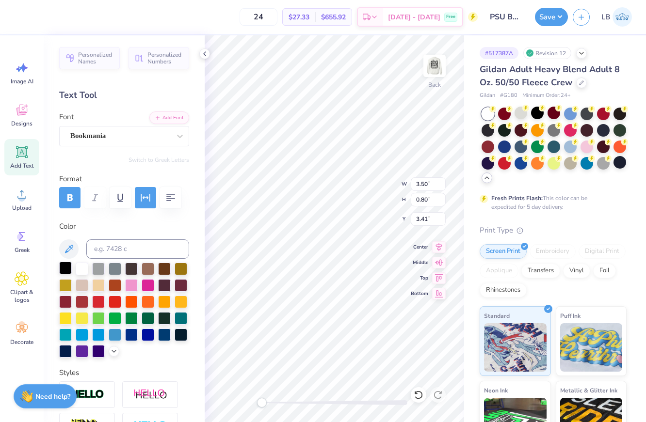
click at [61, 270] on div at bounding box center [65, 268] width 13 height 13
click at [540, 13] on button "Save" at bounding box center [551, 15] width 33 height 18
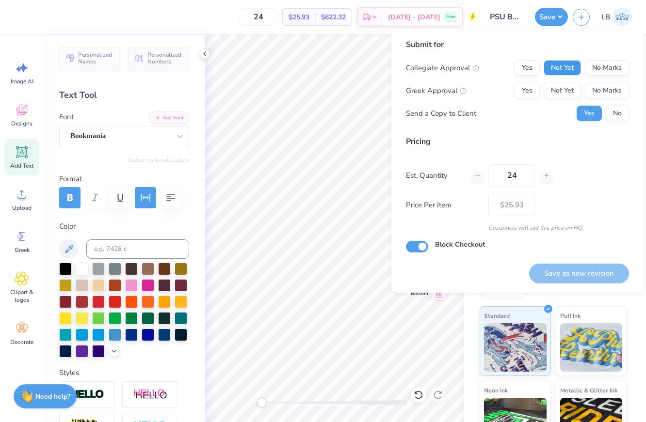
click at [572, 73] on button "Not Yet" at bounding box center [561, 68] width 37 height 16
click at [572, 87] on button "Not Yet" at bounding box center [561, 91] width 37 height 16
click at [619, 105] on div "Collegiate Approval Yes Not Yet No Marks Greek Approval Yes Not Yet No Marks Se…" at bounding box center [517, 90] width 223 height 61
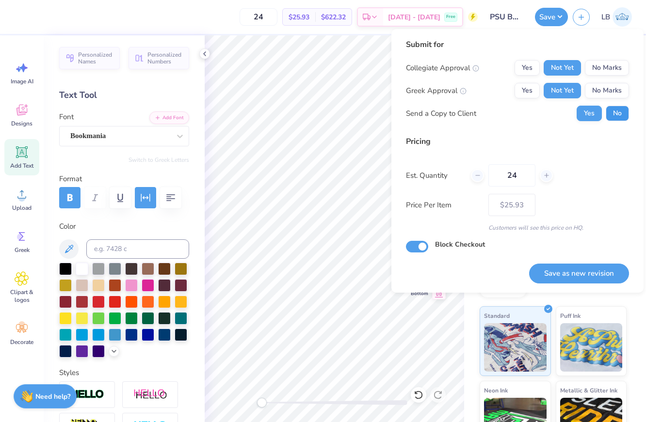
click at [619, 113] on button "No" at bounding box center [616, 114] width 23 height 16
click at [569, 271] on button "Save as new revision" at bounding box center [579, 274] width 100 height 20
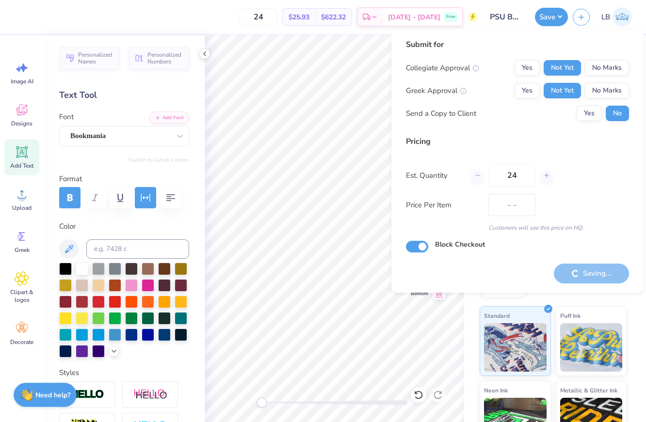
type input "$25.93"
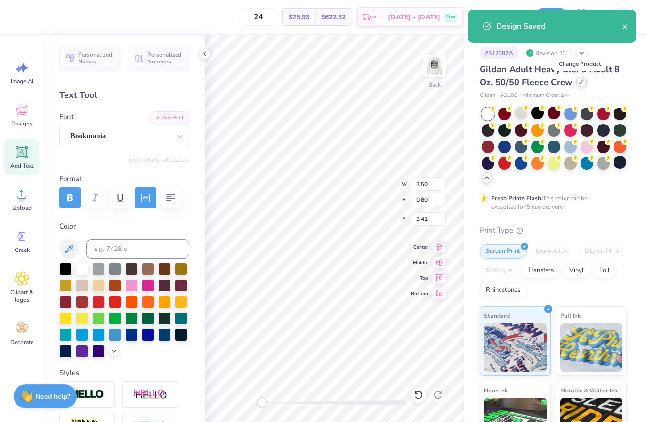
click at [579, 82] on icon at bounding box center [581, 81] width 5 height 5
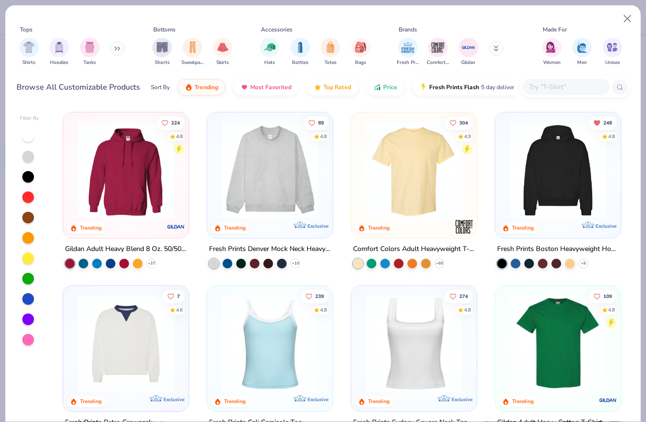
click at [548, 82] on input "text" at bounding box center [565, 86] width 75 height 11
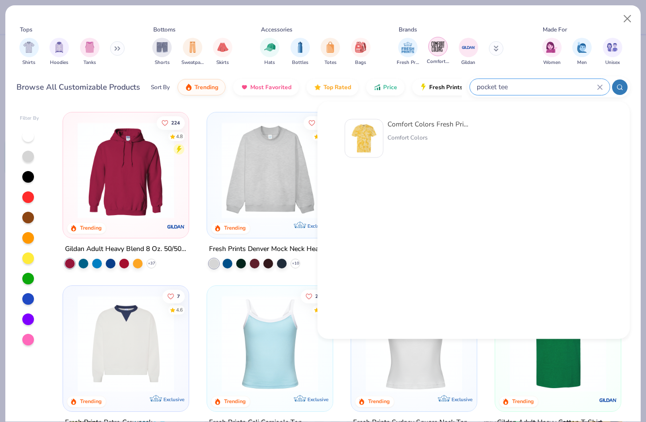
type input "pocket tee"
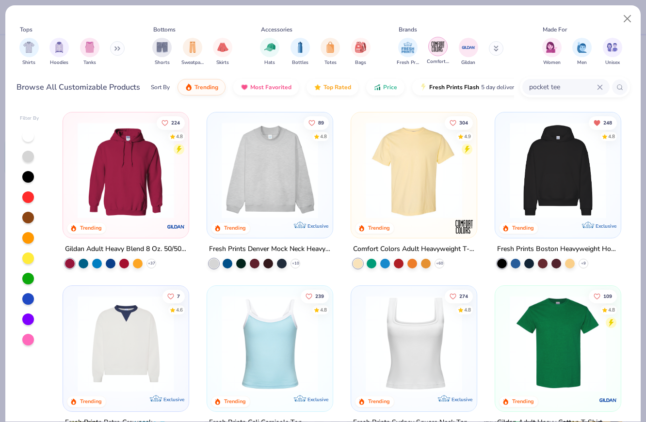
click at [434, 50] on img "filter for Comfort Colors" at bounding box center [437, 46] width 15 height 15
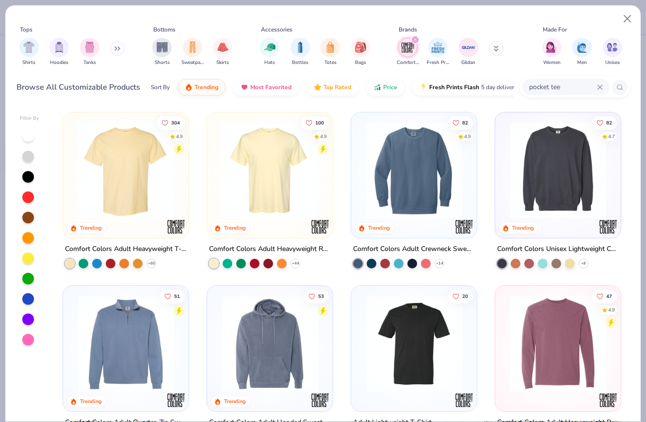
click at [262, 196] on img at bounding box center [270, 170] width 106 height 96
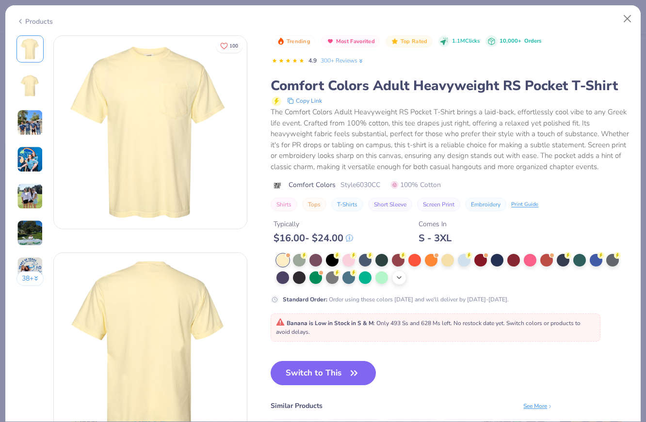
click at [397, 279] on icon at bounding box center [399, 278] width 8 height 8
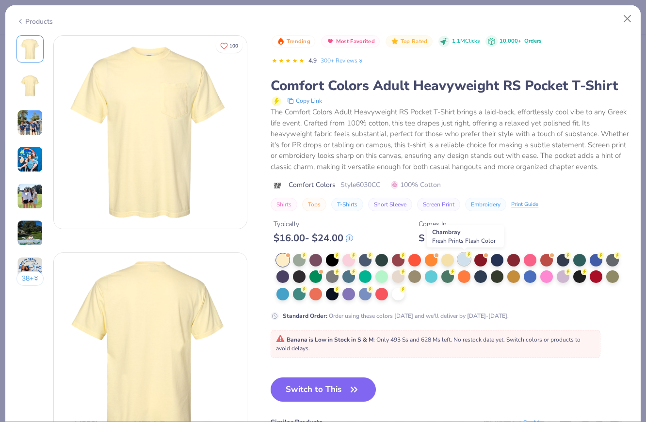
click at [465, 259] on div at bounding box center [464, 259] width 13 height 13
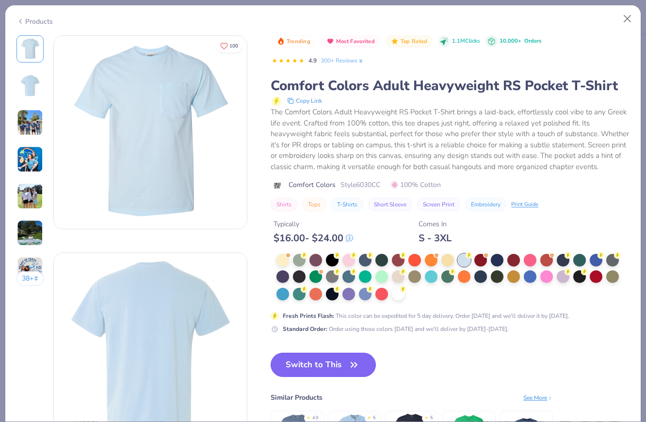
click at [338, 358] on button "Switch to This" at bounding box center [322, 365] width 105 height 24
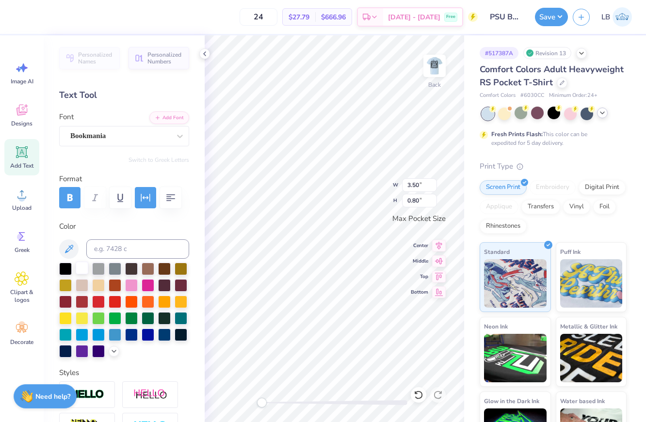
click at [79, 267] on div at bounding box center [82, 268] width 13 height 13
click at [424, 49] on img at bounding box center [434, 66] width 39 height 39
click at [434, 70] on img at bounding box center [434, 66] width 39 height 39
click at [80, 270] on div at bounding box center [82, 268] width 13 height 13
click at [82, 270] on div at bounding box center [82, 268] width 13 height 13
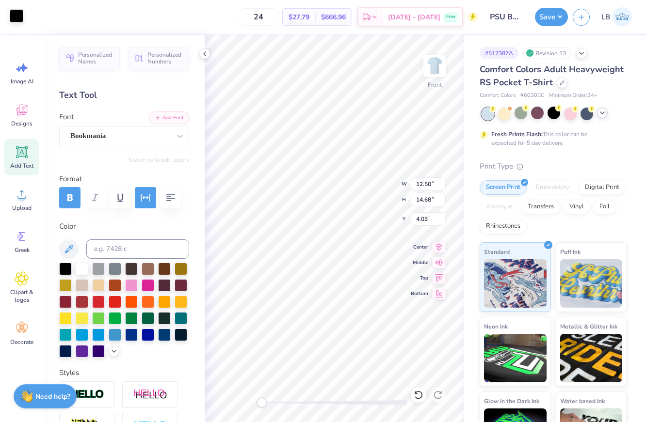
click at [18, 22] on div at bounding box center [17, 16] width 14 height 14
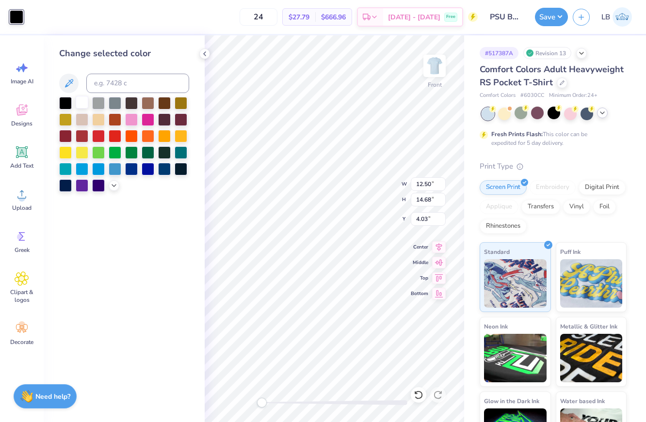
click at [80, 103] on div at bounding box center [82, 102] width 13 height 13
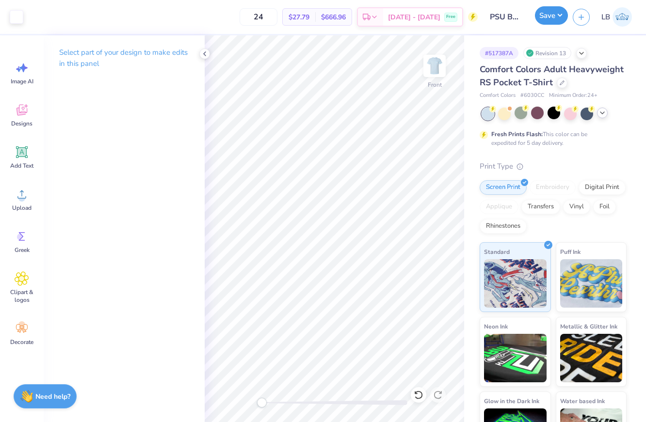
click at [540, 14] on button "Save" at bounding box center [551, 15] width 33 height 18
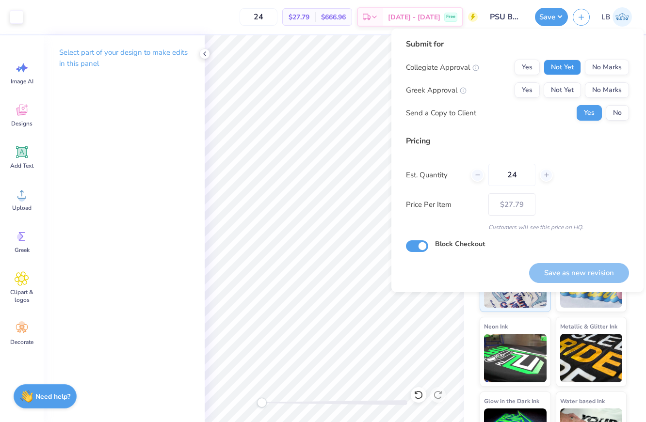
click at [559, 72] on button "Not Yet" at bounding box center [561, 68] width 37 height 16
click at [559, 88] on button "Not Yet" at bounding box center [561, 90] width 37 height 16
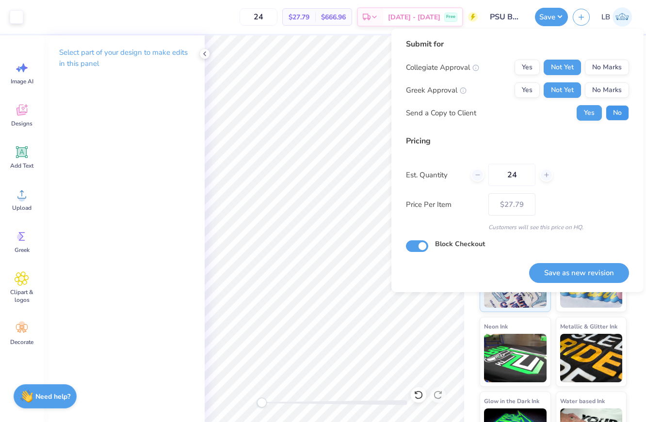
click at [613, 110] on button "No" at bounding box center [616, 113] width 23 height 16
click at [571, 270] on button "Save as new revision" at bounding box center [579, 273] width 100 height 20
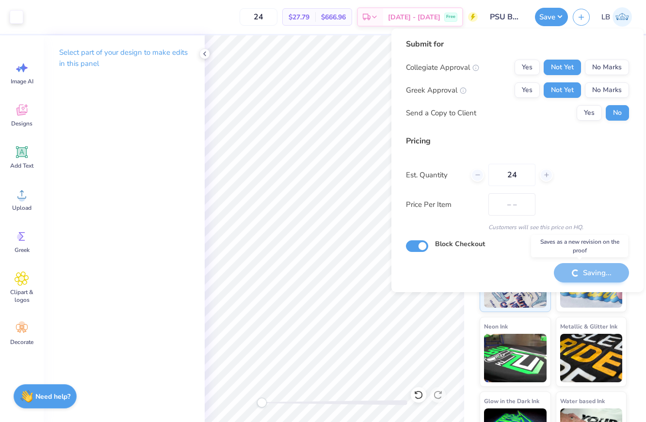
type input "$27.79"
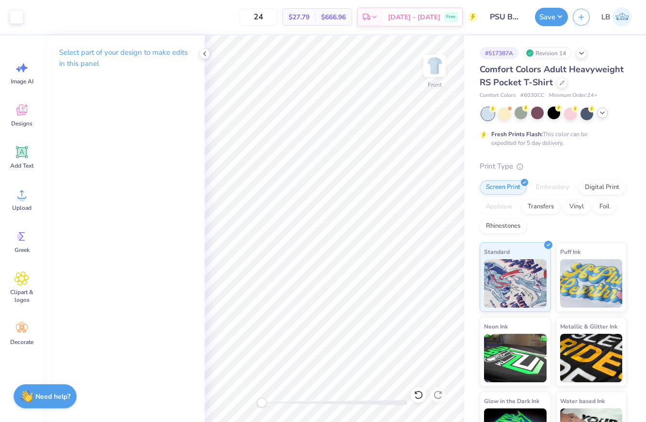
click at [600, 112] on icon at bounding box center [602, 113] width 8 height 8
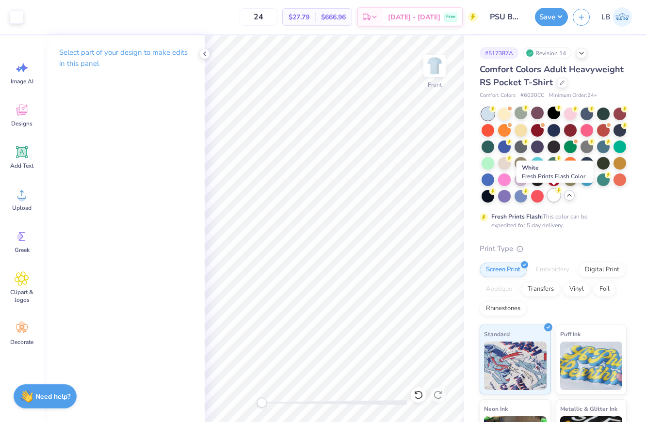
click at [552, 196] on div at bounding box center [553, 195] width 13 height 13
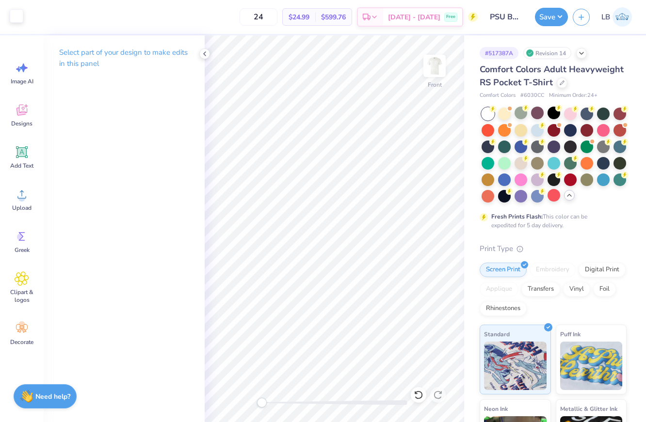
click at [10, 15] on div at bounding box center [17, 16] width 14 height 14
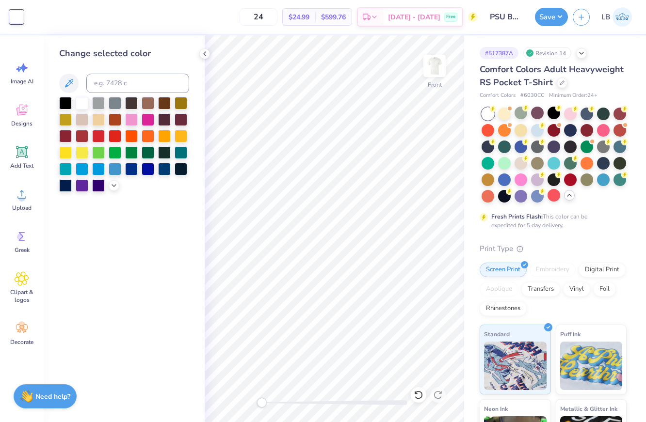
drag, startPoint x: 64, startPoint y: 96, endPoint x: 146, endPoint y: 50, distance: 94.4
click at [64, 97] on div at bounding box center [65, 103] width 13 height 13
drag, startPoint x: 438, startPoint y: 64, endPoint x: 205, endPoint y: 52, distance: 233.0
click at [438, 64] on img at bounding box center [434, 65] width 19 height 19
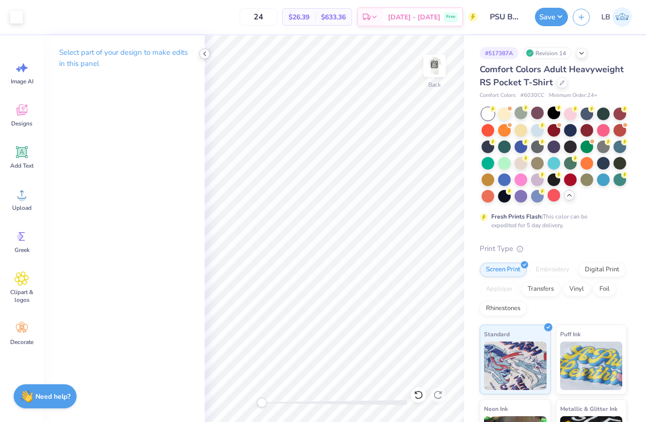
click at [205, 53] on icon at bounding box center [205, 54] width 8 height 8
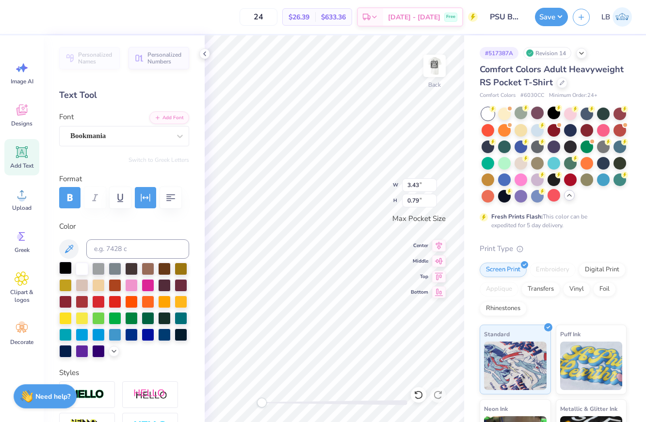
click at [60, 270] on div at bounding box center [65, 268] width 13 height 13
click at [546, 15] on button "Save" at bounding box center [551, 15] width 33 height 18
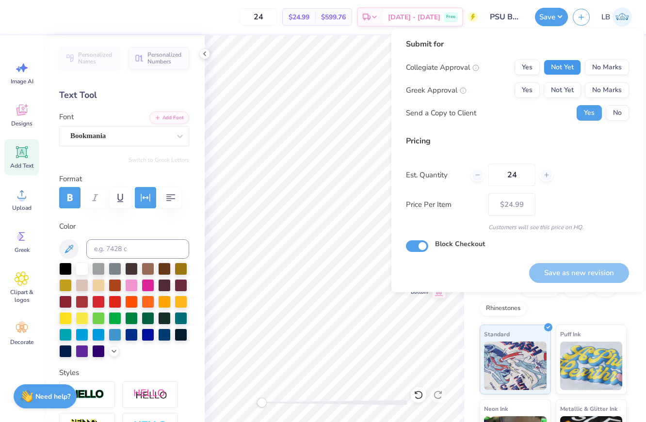
click at [572, 73] on button "Not Yet" at bounding box center [561, 68] width 37 height 16
click at [572, 87] on button "Not Yet" at bounding box center [561, 90] width 37 height 16
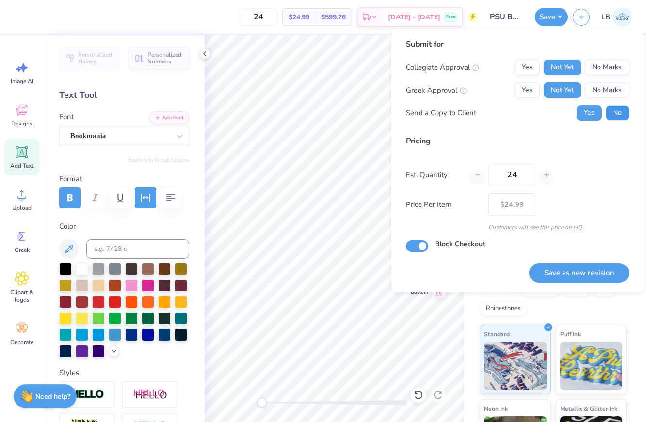
click at [616, 106] on button "No" at bounding box center [616, 113] width 23 height 16
click at [569, 278] on button "Save as new revision" at bounding box center [579, 273] width 100 height 20
type input "$24.99"
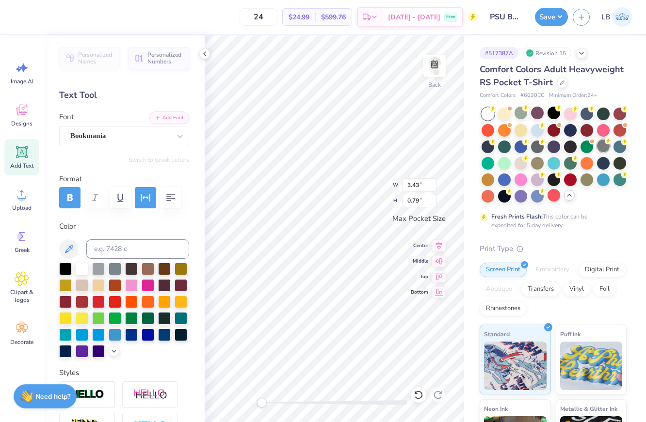
click at [606, 150] on div at bounding box center [603, 146] width 13 height 13
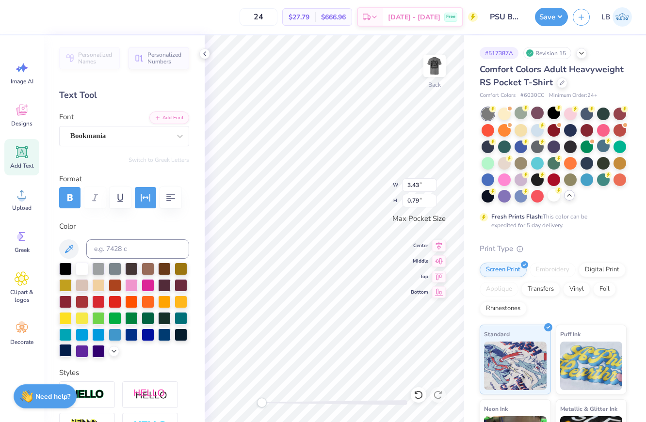
click at [64, 347] on div at bounding box center [65, 350] width 13 height 13
click at [429, 70] on img at bounding box center [434, 66] width 39 height 39
type input "3.25"
type input "0.74"
type input "12.50"
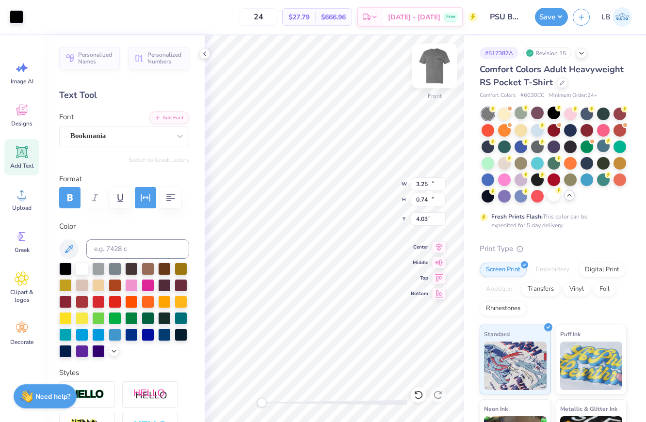
type input "13.72"
type input "4.03"
click at [66, 350] on div at bounding box center [65, 350] width 13 height 13
click at [16, 8] on div "Art colors" at bounding box center [11, 17] width 23 height 34
click at [16, 14] on div at bounding box center [17, 16] width 14 height 14
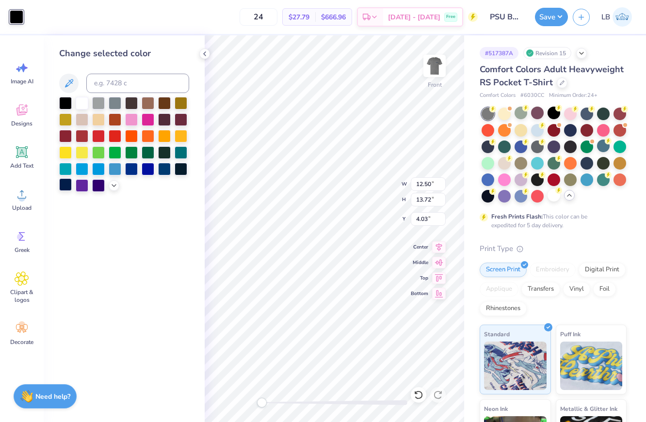
click at [64, 186] on div at bounding box center [65, 184] width 13 height 13
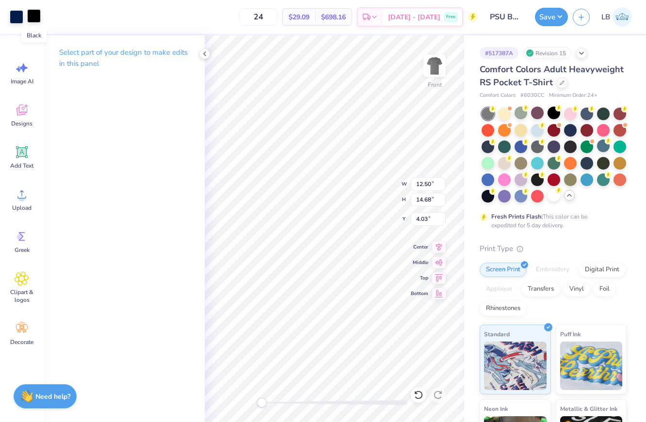
click at [37, 18] on div at bounding box center [34, 16] width 14 height 14
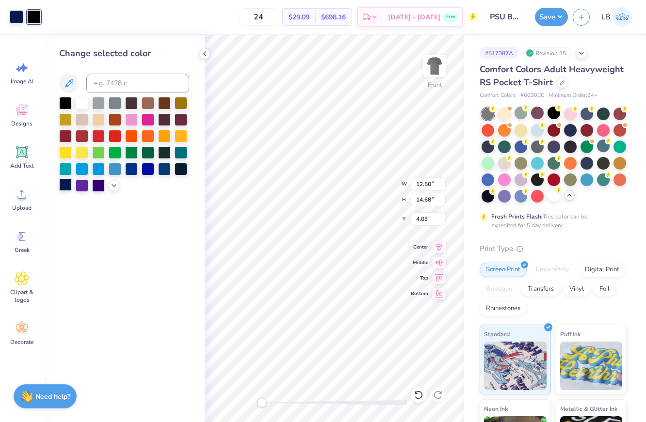
click at [62, 186] on div at bounding box center [65, 184] width 13 height 13
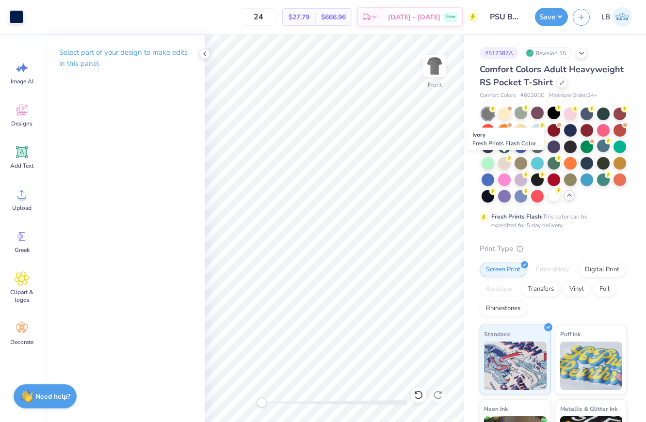
drag, startPoint x: 503, startPoint y: 167, endPoint x: 136, endPoint y: 404, distance: 436.4
click at [503, 167] on div at bounding box center [504, 163] width 13 height 13
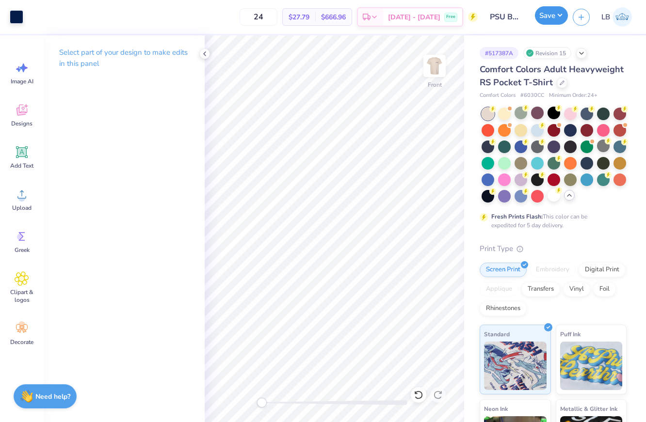
click at [536, 16] on button "Save" at bounding box center [551, 15] width 33 height 18
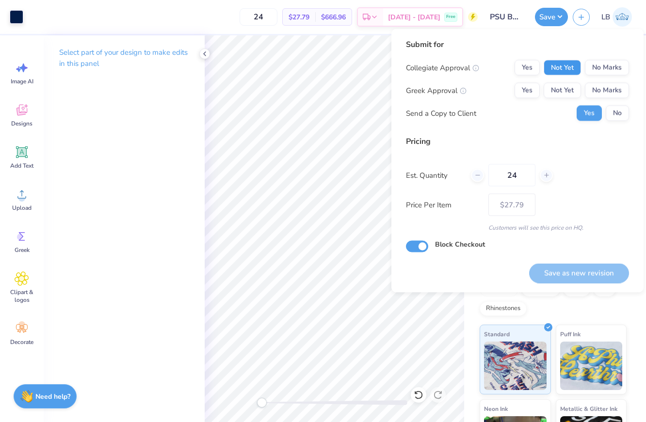
click at [562, 66] on button "Not Yet" at bounding box center [561, 68] width 37 height 16
click at [562, 91] on button "Not Yet" at bounding box center [561, 91] width 37 height 16
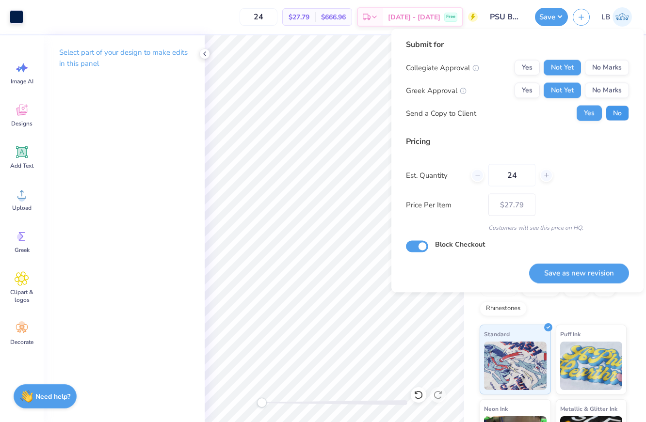
click at [613, 117] on button "No" at bounding box center [616, 114] width 23 height 16
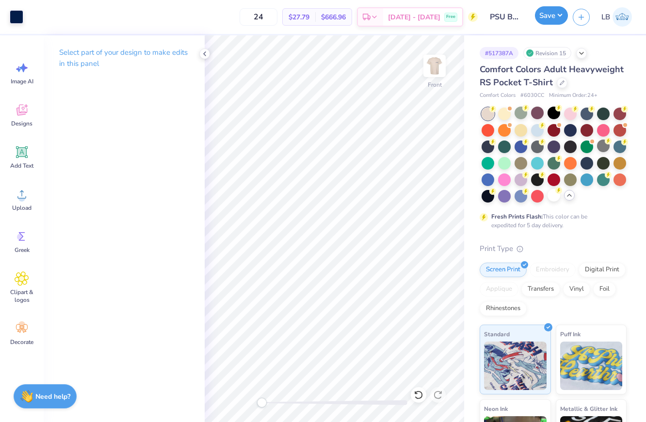
click at [553, 11] on button "Save" at bounding box center [551, 15] width 33 height 18
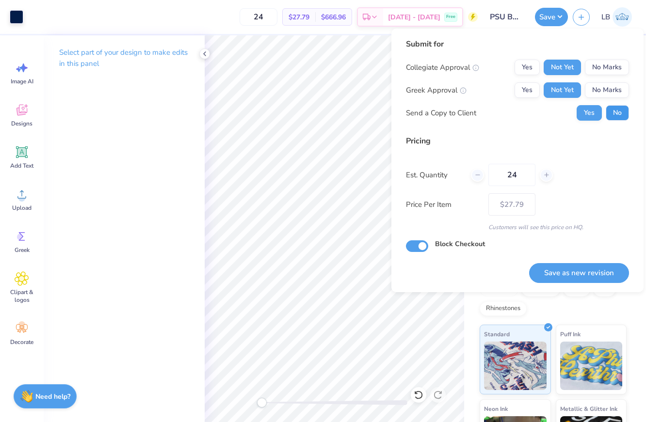
click at [610, 111] on button "No" at bounding box center [616, 113] width 23 height 16
click at [583, 270] on button "Save as new revision" at bounding box center [579, 273] width 100 height 20
type input "$27.79"
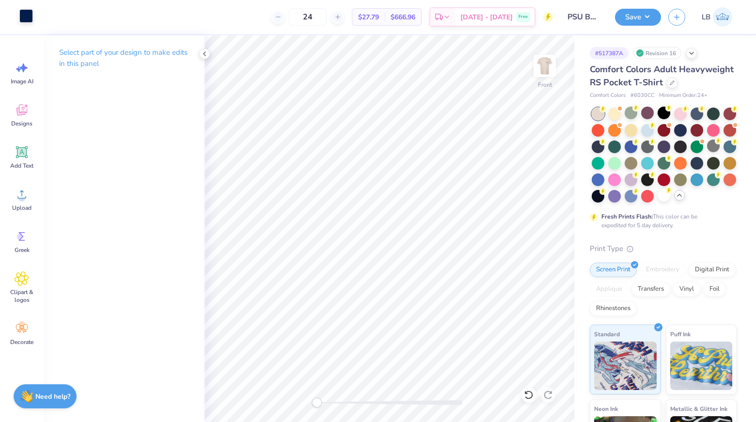
click at [27, 17] on div at bounding box center [26, 16] width 14 height 14
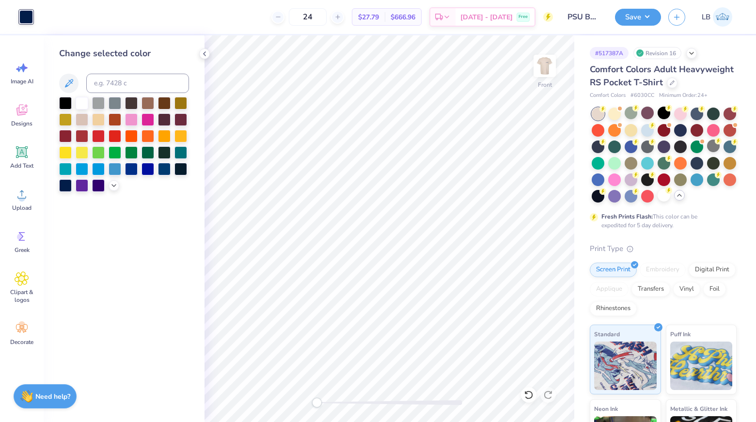
click at [77, 99] on div at bounding box center [82, 103] width 13 height 13
click at [545, 69] on img at bounding box center [544, 66] width 39 height 39
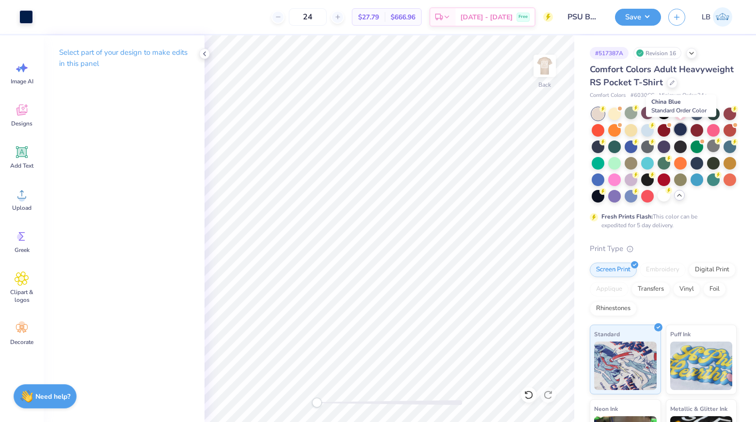
click at [645, 126] on div at bounding box center [680, 129] width 13 height 13
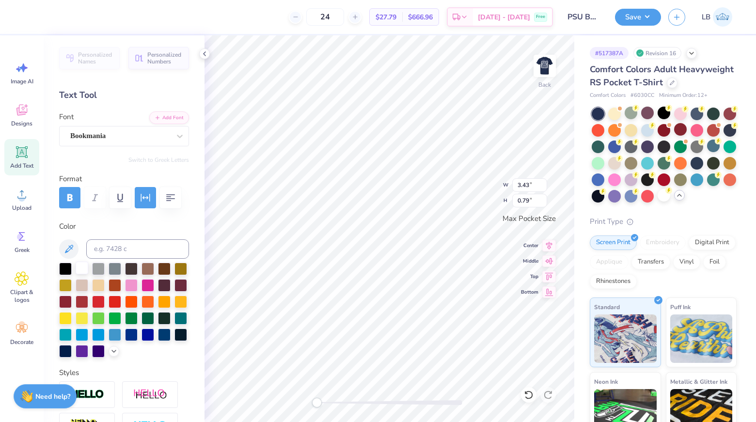
click at [82, 270] on div at bounding box center [82, 268] width 13 height 13
click at [540, 64] on img at bounding box center [544, 66] width 39 height 39
type input "3.25"
type input "0.74"
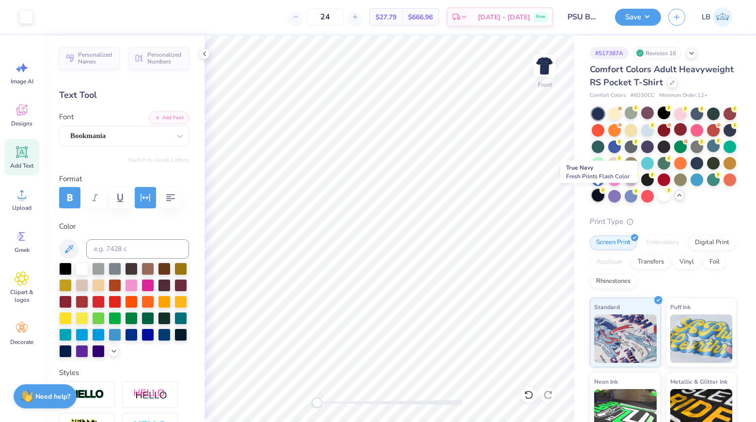
click at [601, 197] on div at bounding box center [598, 195] width 13 height 13
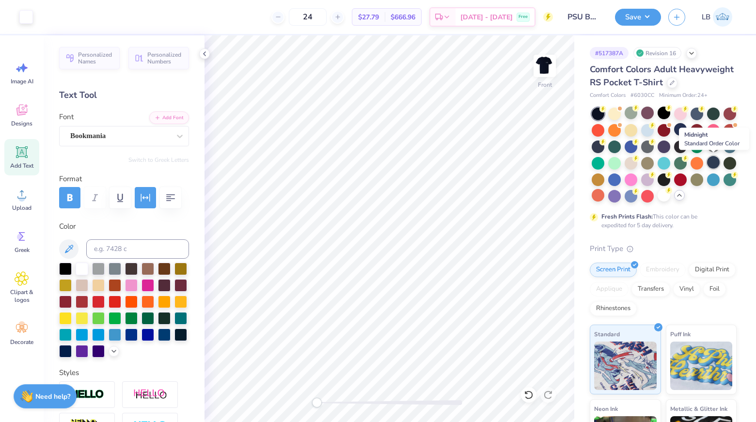
click at [645, 163] on div at bounding box center [713, 162] width 13 height 13
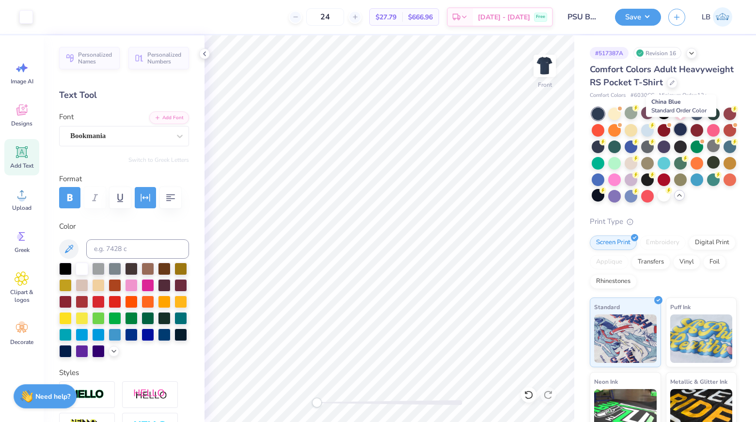
click at [645, 129] on div at bounding box center [680, 129] width 13 height 13
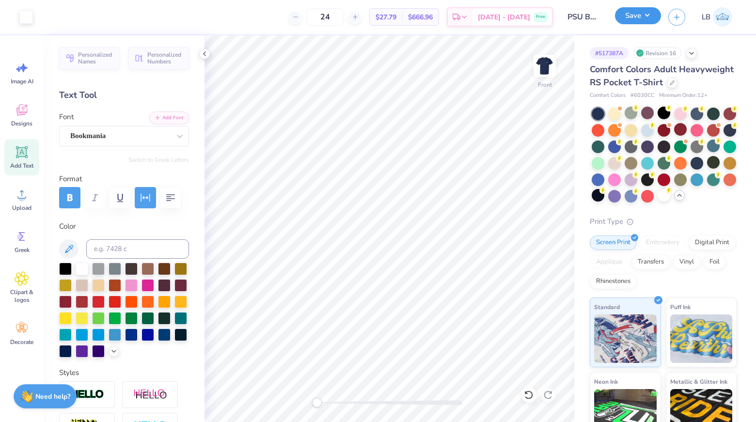
click at [627, 15] on button "Save" at bounding box center [638, 15] width 46 height 17
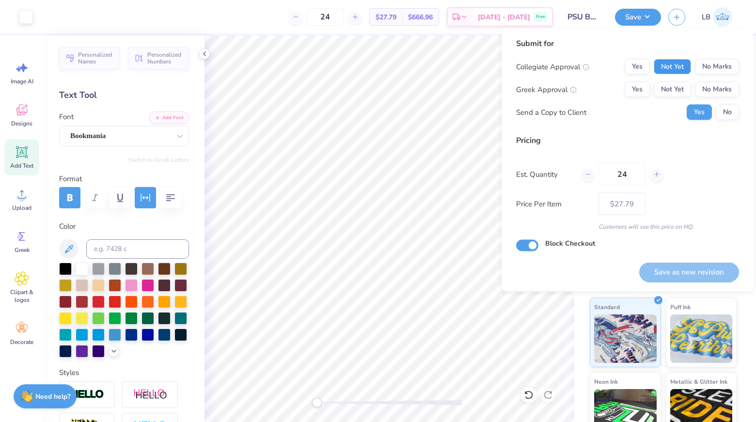
click at [645, 63] on button "Not Yet" at bounding box center [672, 67] width 37 height 16
click at [645, 83] on button "Not Yet" at bounding box center [672, 90] width 37 height 16
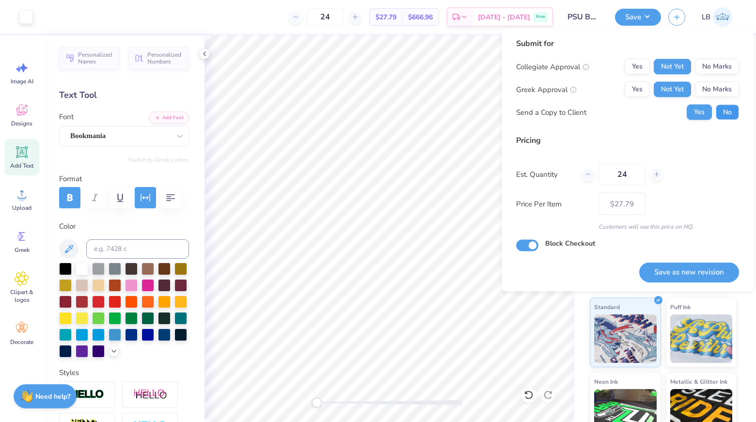
click at [645, 113] on button "No" at bounding box center [727, 113] width 23 height 16
click at [645, 271] on button "Save as new revision" at bounding box center [689, 272] width 100 height 20
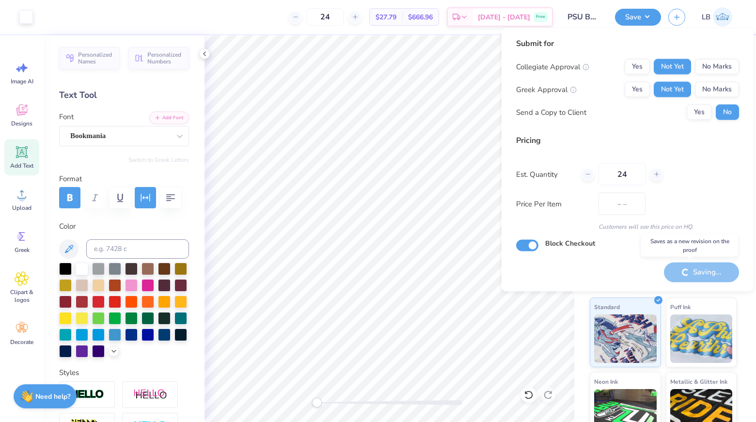
type input "$27.79"
